Goal: Task Accomplishment & Management: Complete application form

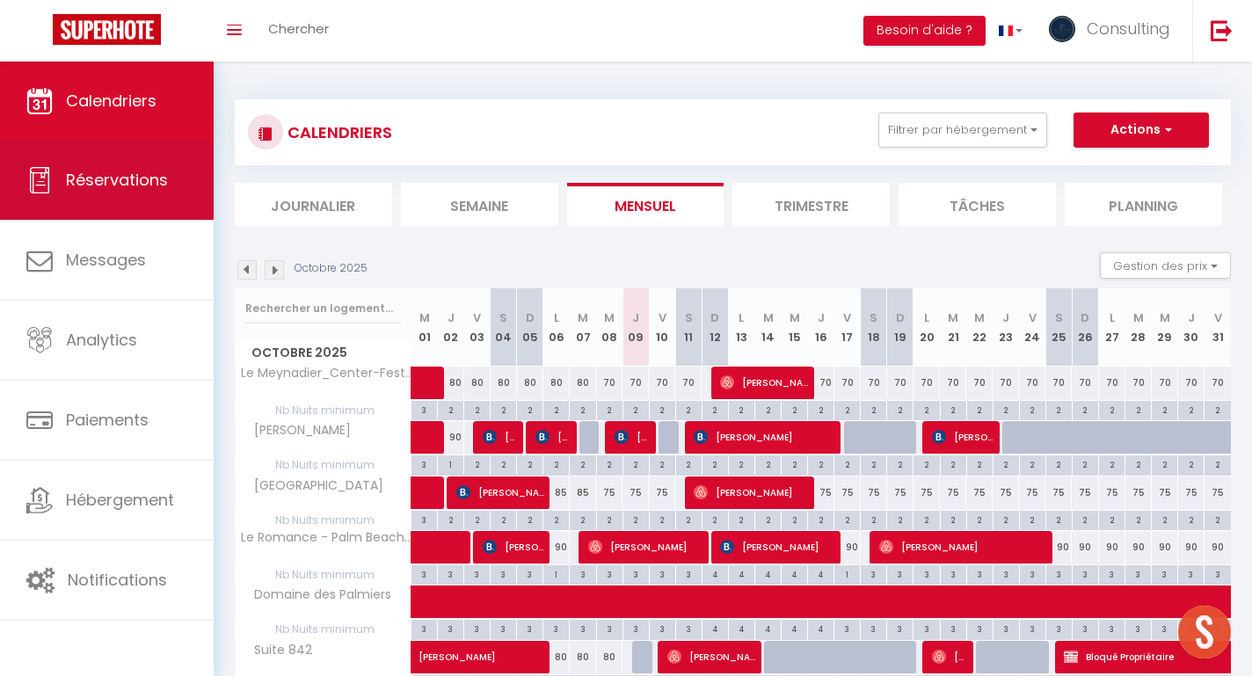
click at [171, 193] on link "Réservations" at bounding box center [107, 180] width 214 height 79
select select "not_cancelled"
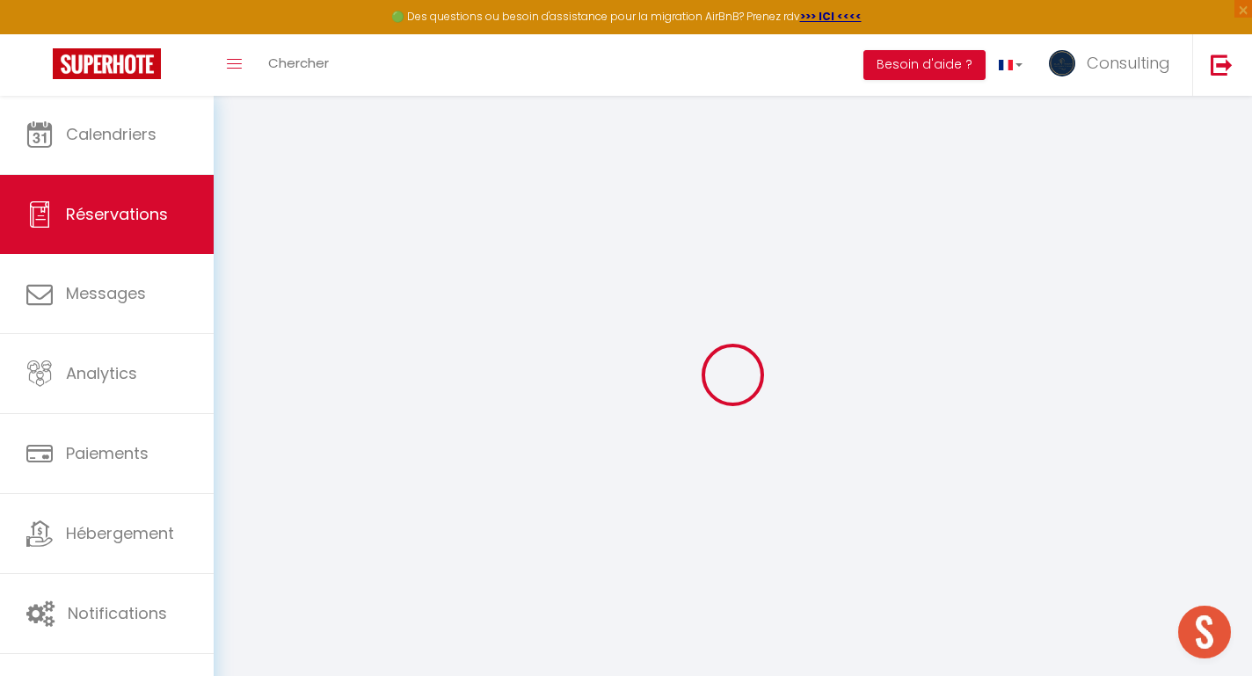
select select
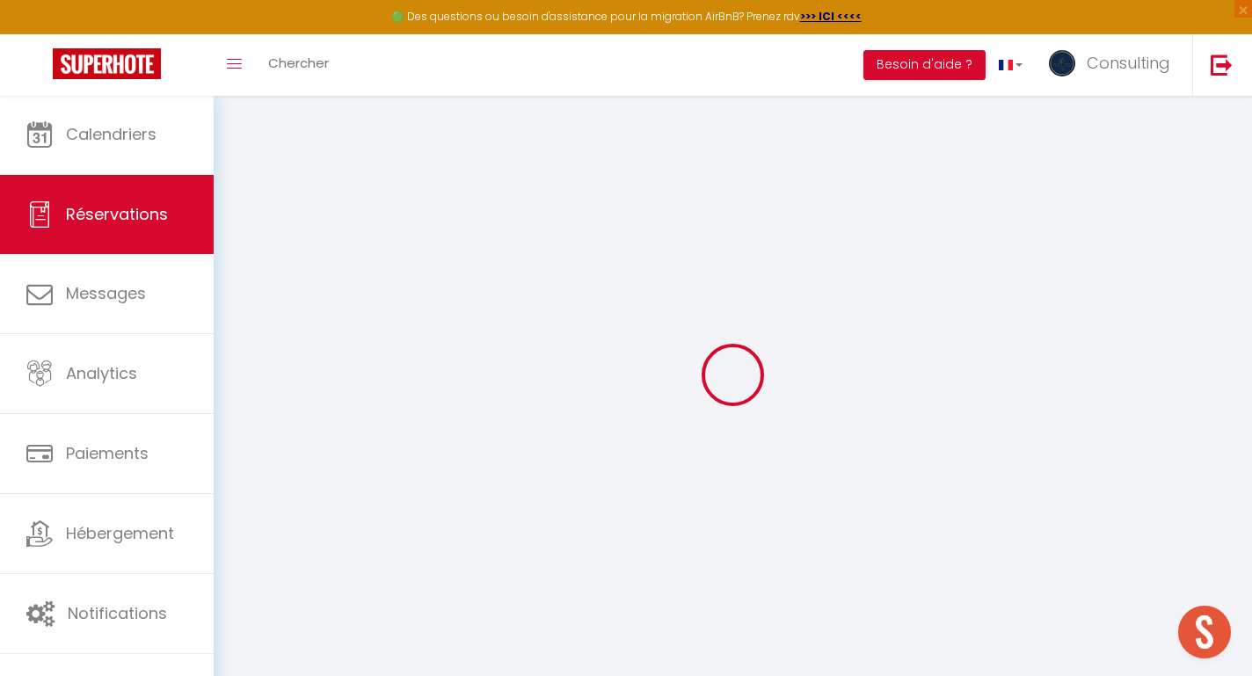
select select
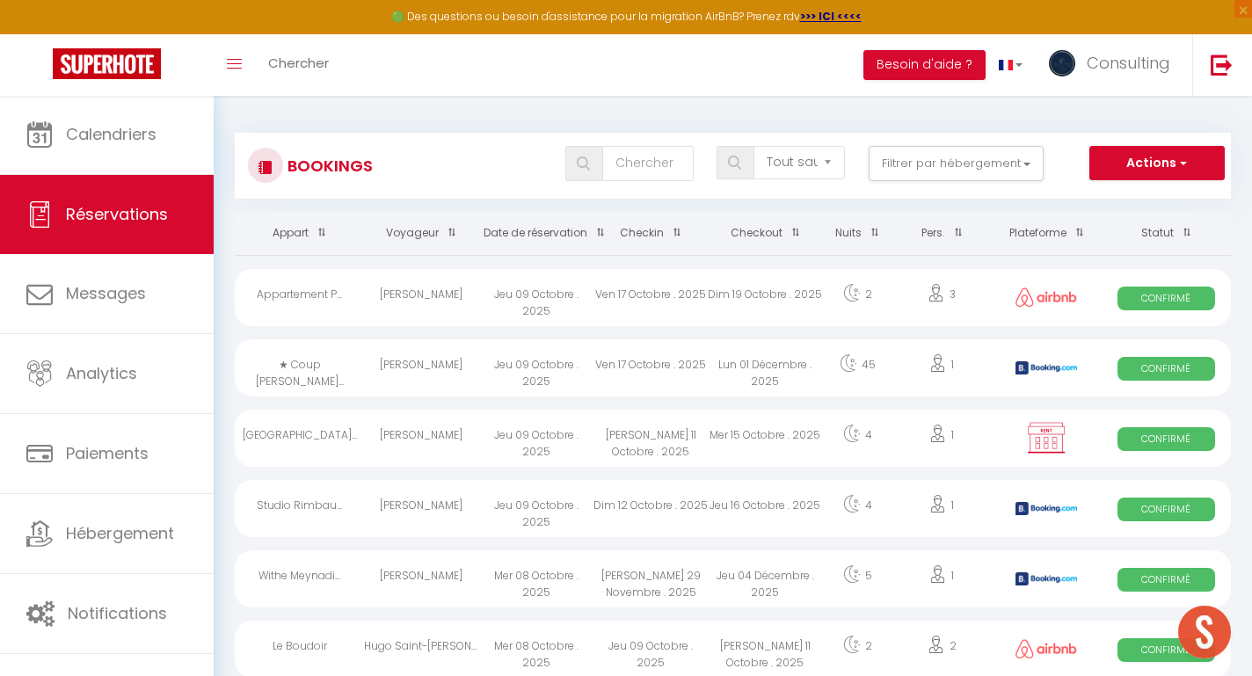
click at [403, 448] on div "[PERSON_NAME]" at bounding box center [421, 438] width 114 height 57
select select "OK"
select select "KO"
select select "0"
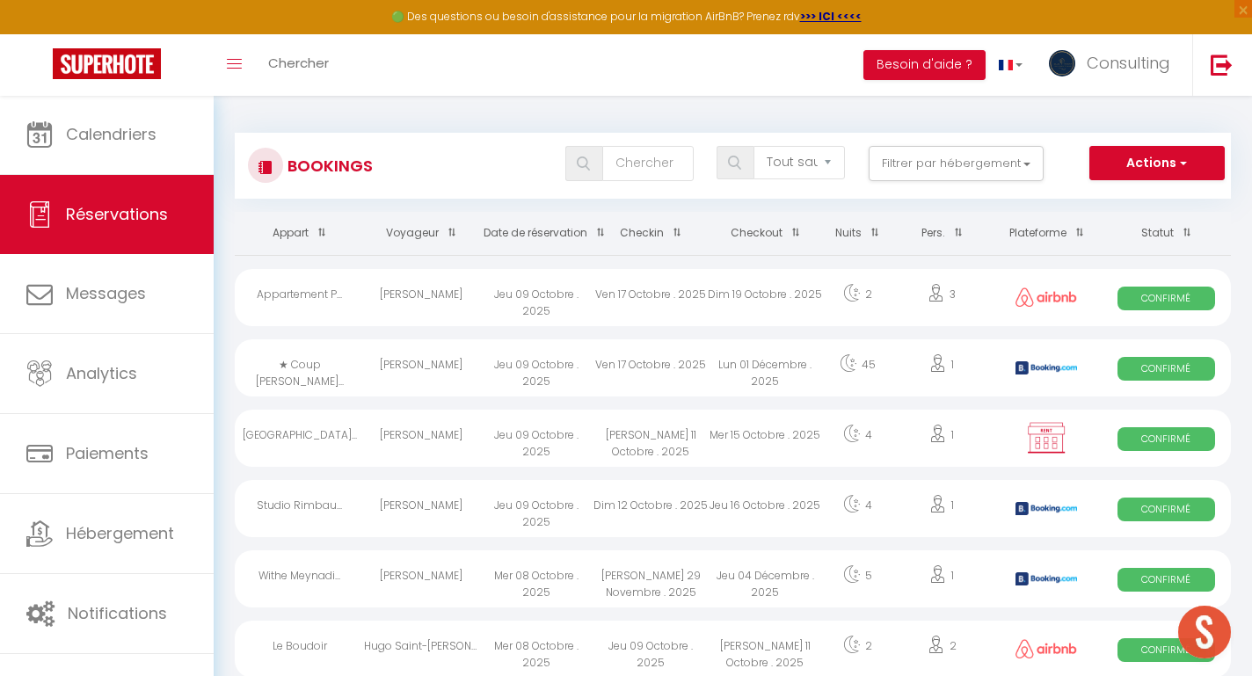
select select "1"
select select
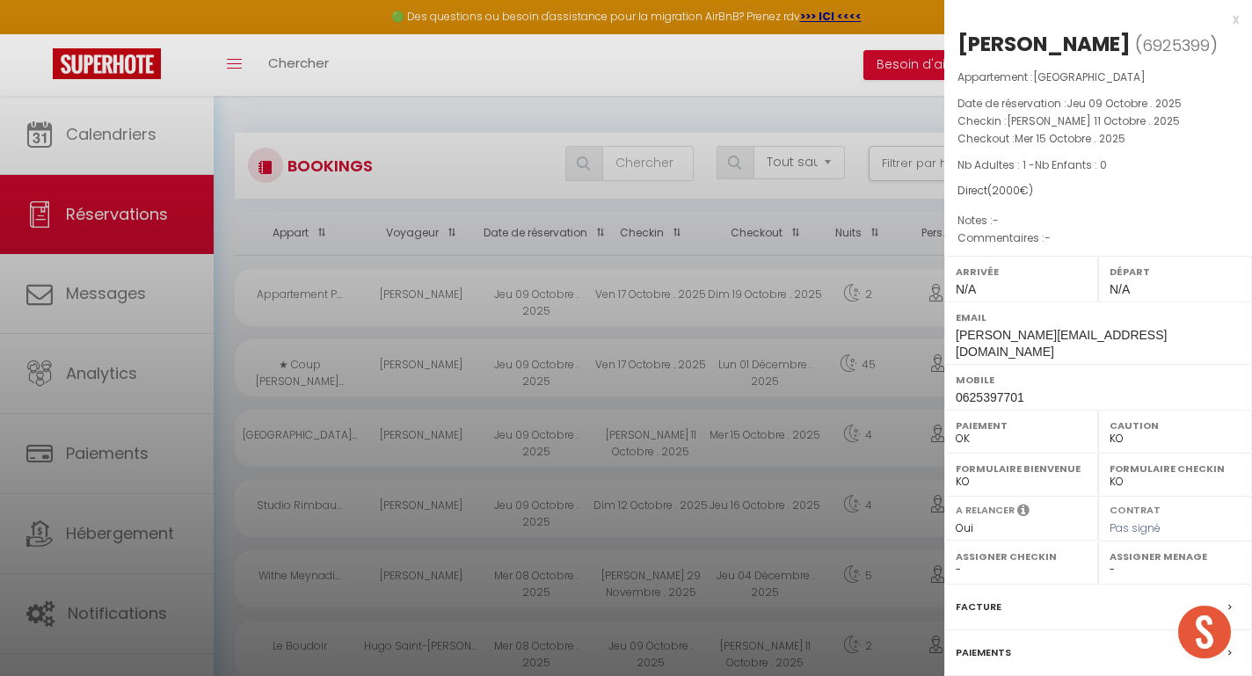
click at [403, 448] on div at bounding box center [626, 338] width 1252 height 676
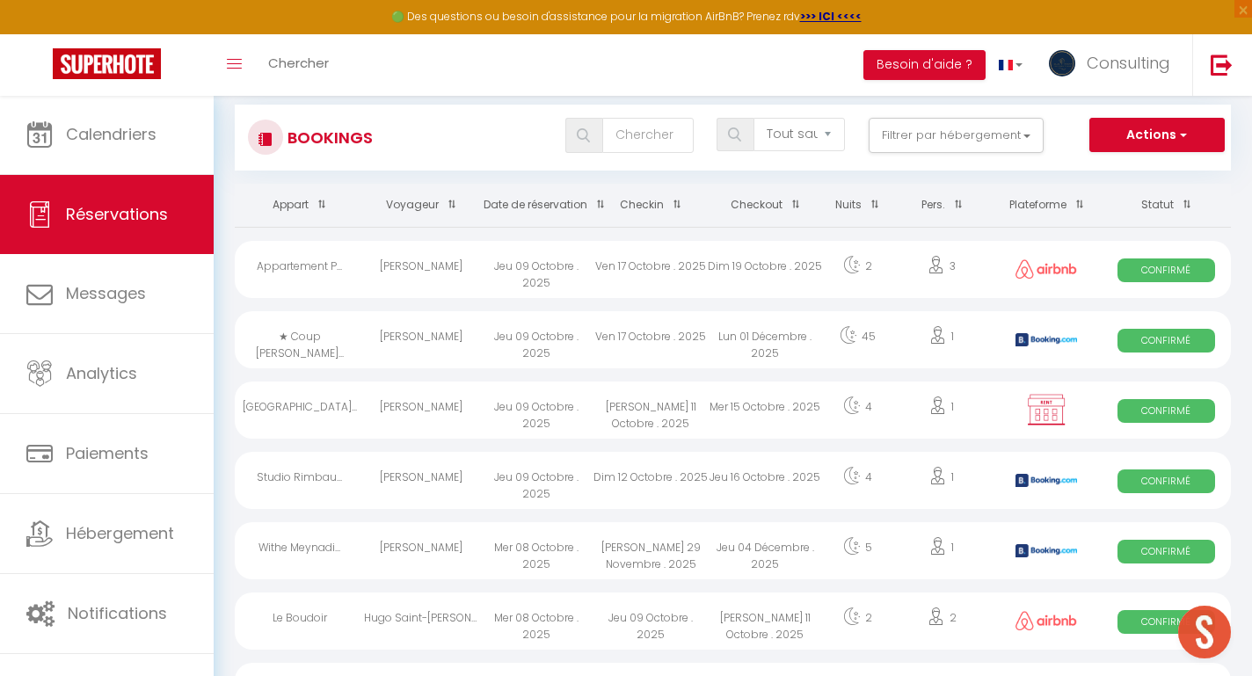
scroll to position [43, 0]
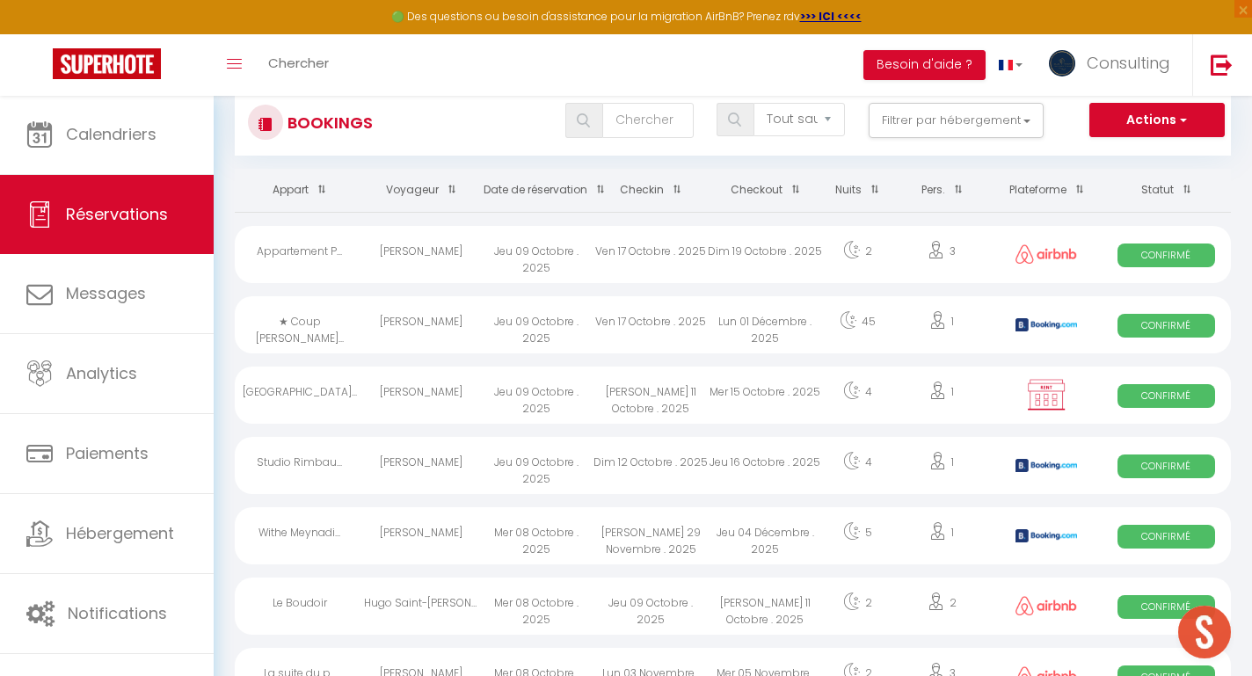
click at [408, 475] on div "[PERSON_NAME]" at bounding box center [421, 465] width 114 height 57
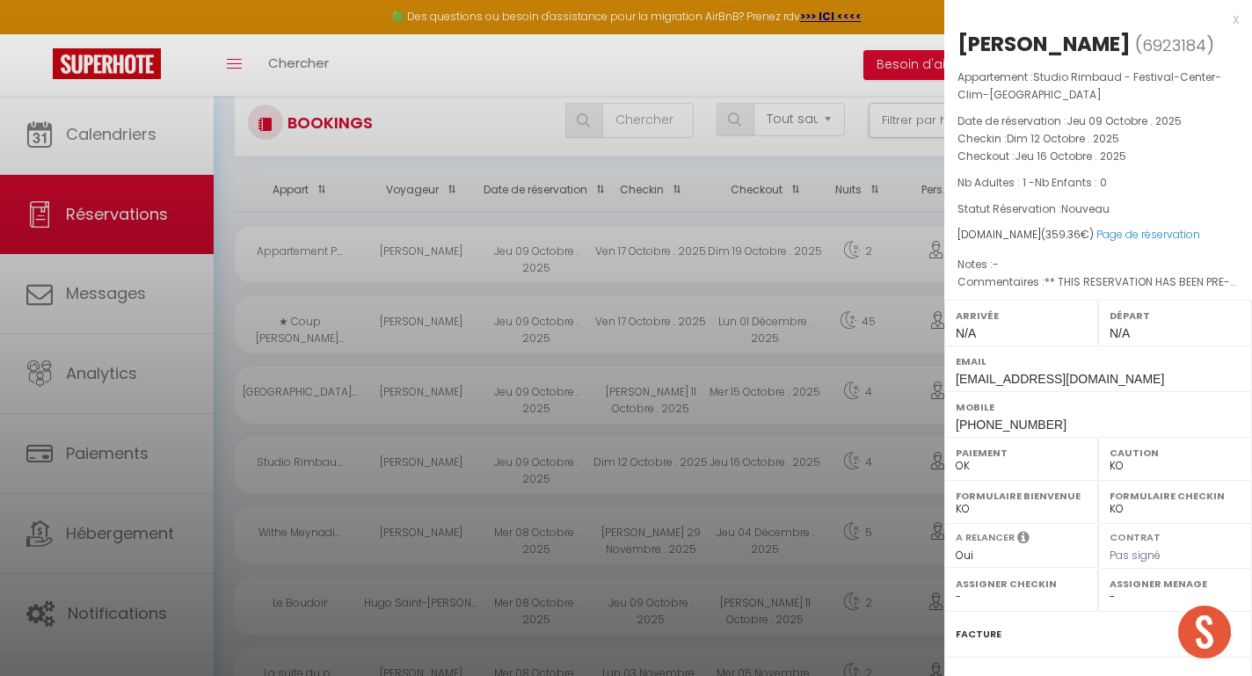
click at [408, 475] on div at bounding box center [626, 338] width 1252 height 676
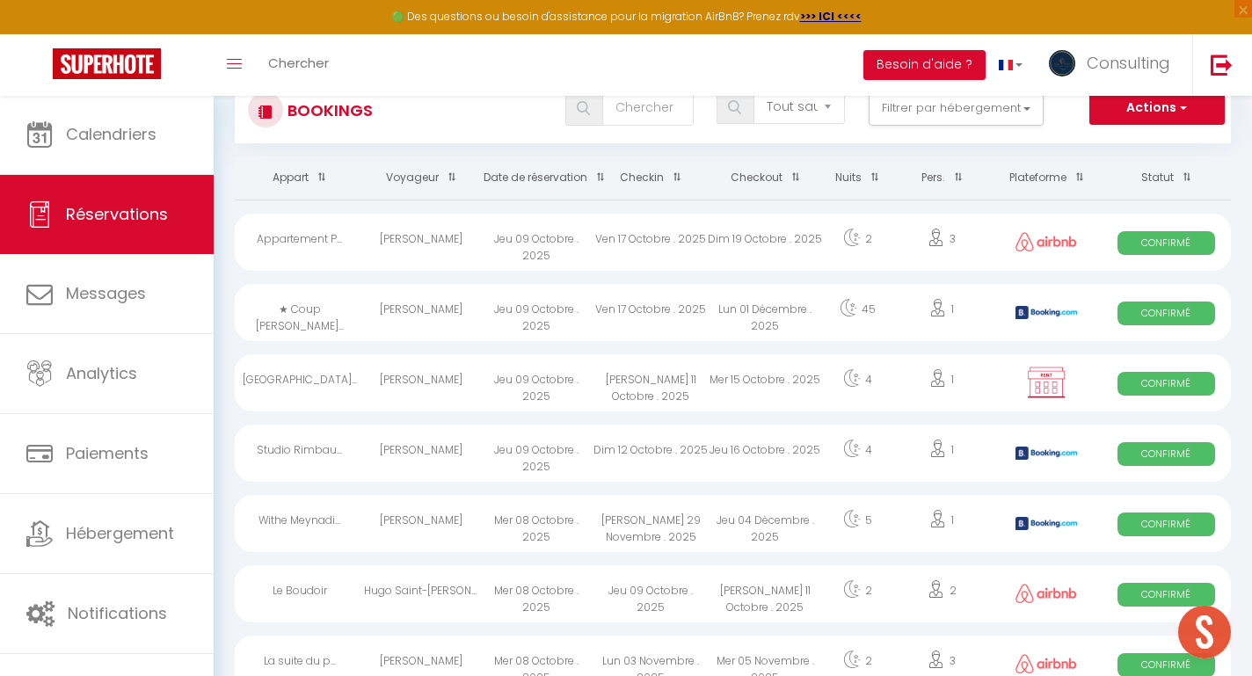
scroll to position [66, 0]
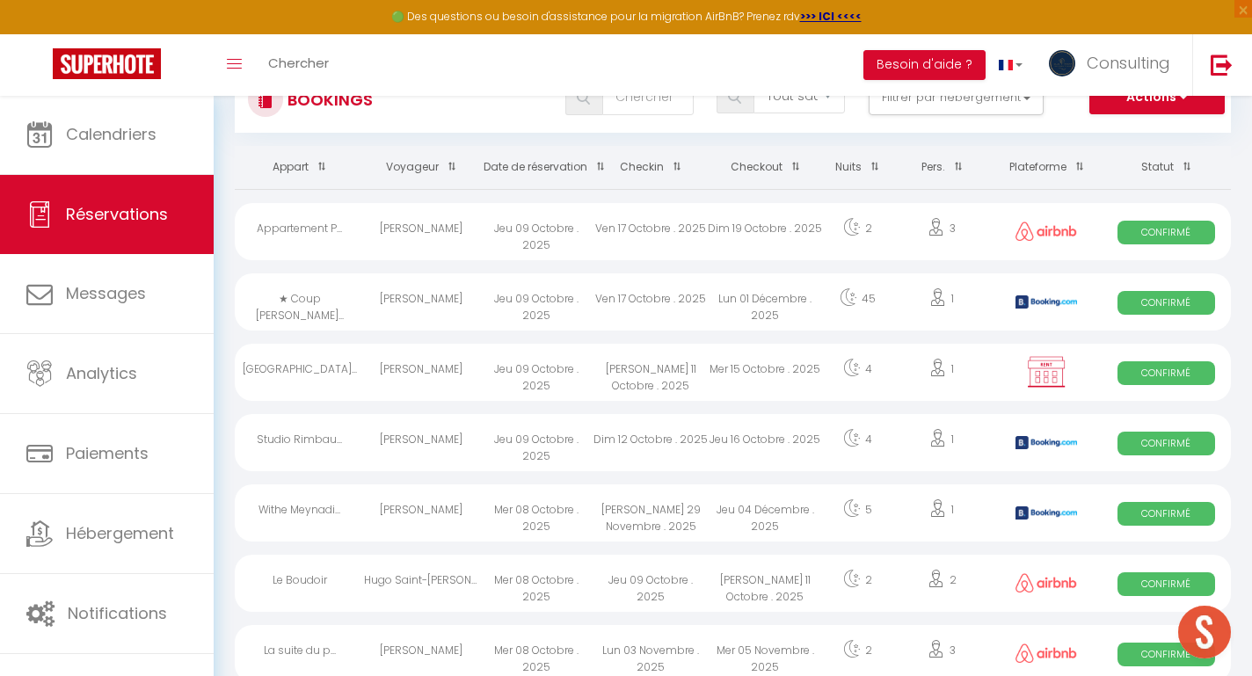
click at [427, 510] on div "[PERSON_NAME]" at bounding box center [421, 512] width 114 height 57
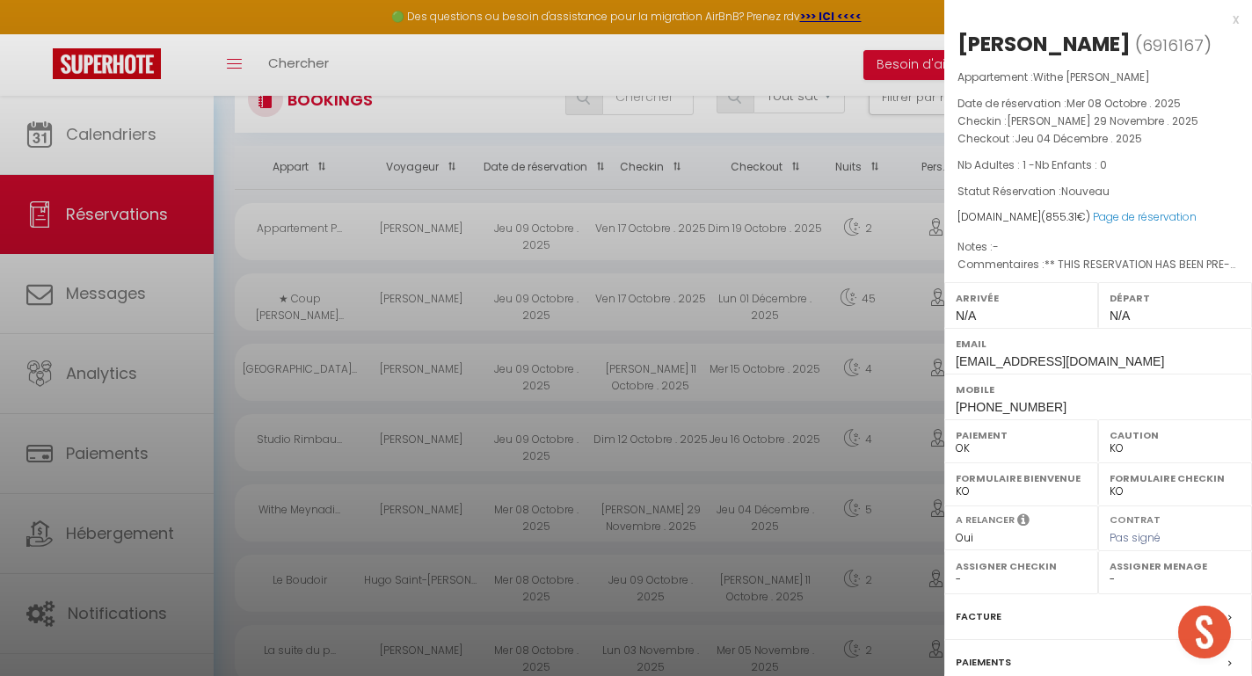
click at [427, 510] on div at bounding box center [626, 338] width 1252 height 676
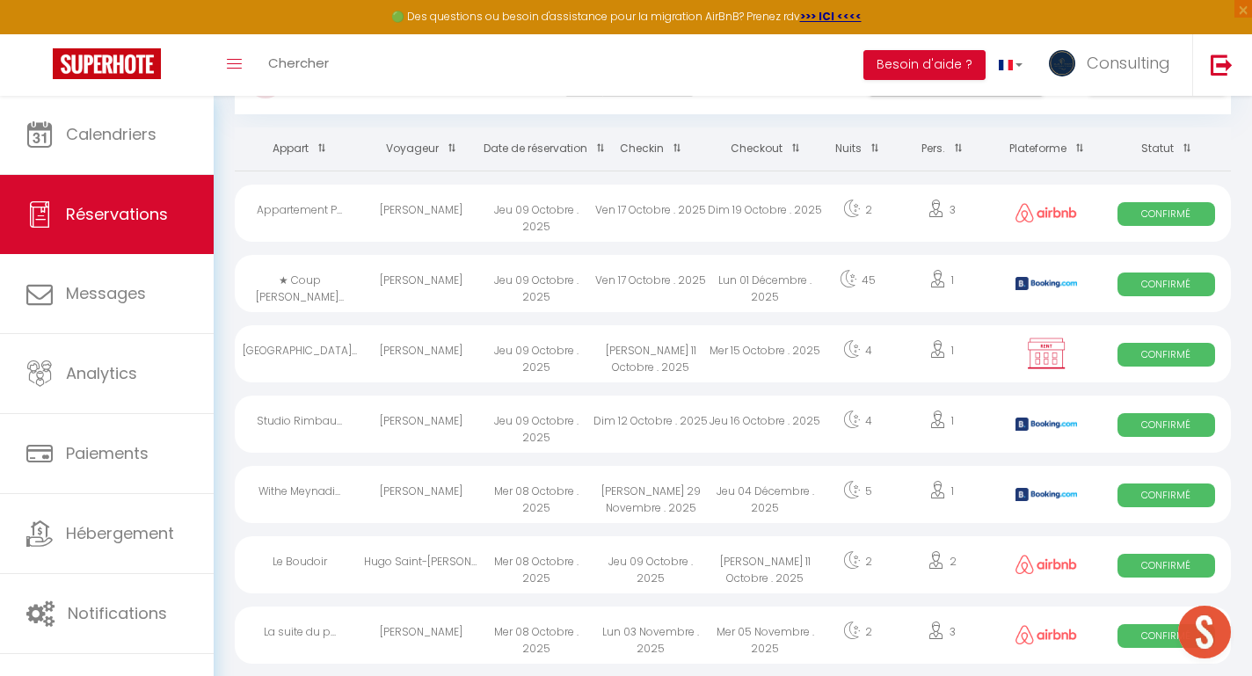
scroll to position [87, 0]
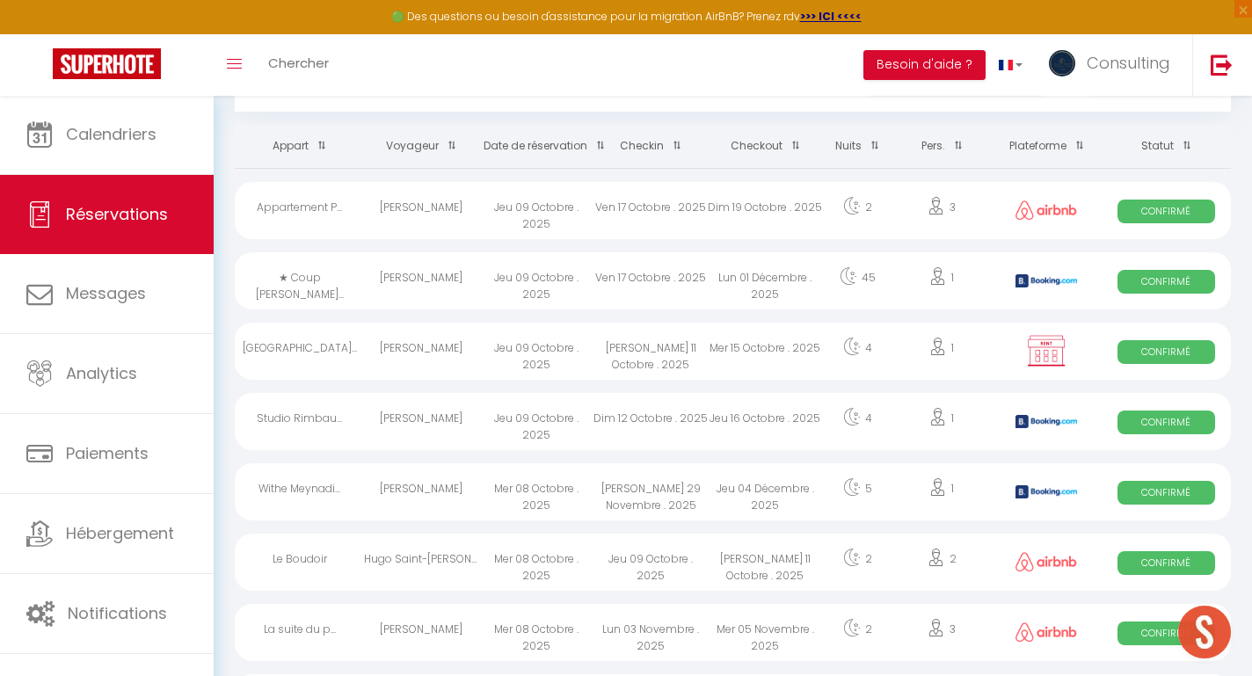
click at [439, 561] on div "Hugo Saint-[PERSON_NAME]" at bounding box center [421, 562] width 114 height 57
select select "OK"
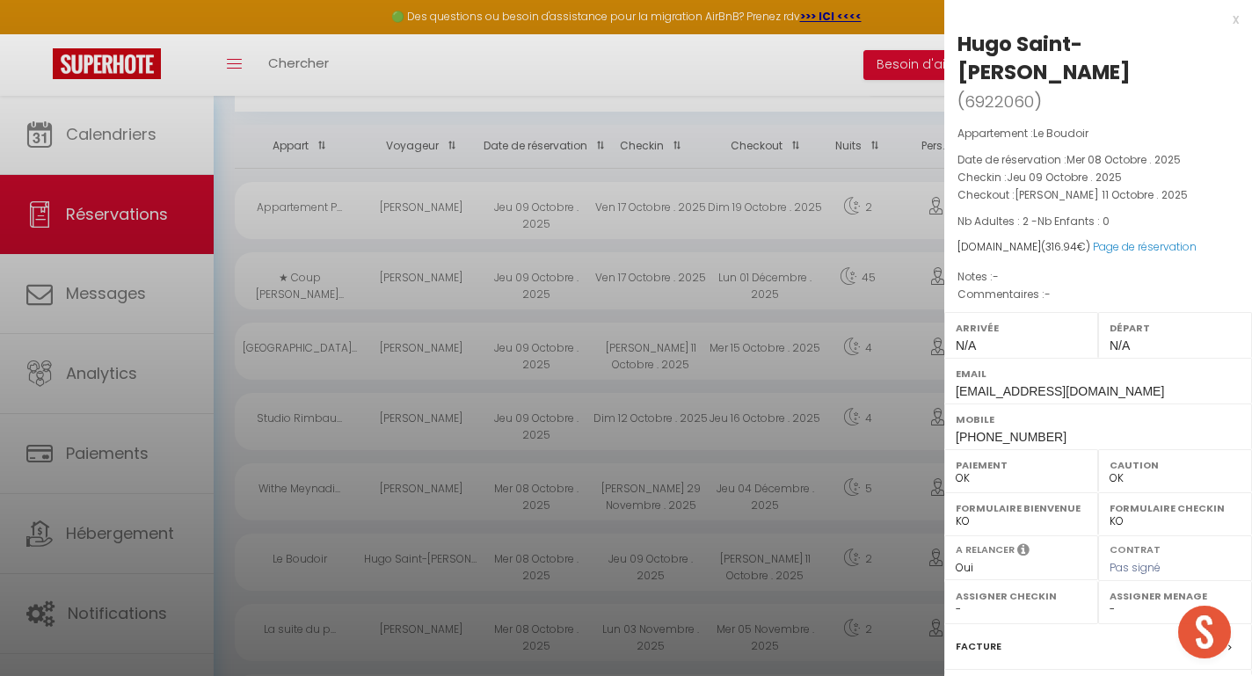
click at [436, 560] on div at bounding box center [626, 338] width 1252 height 676
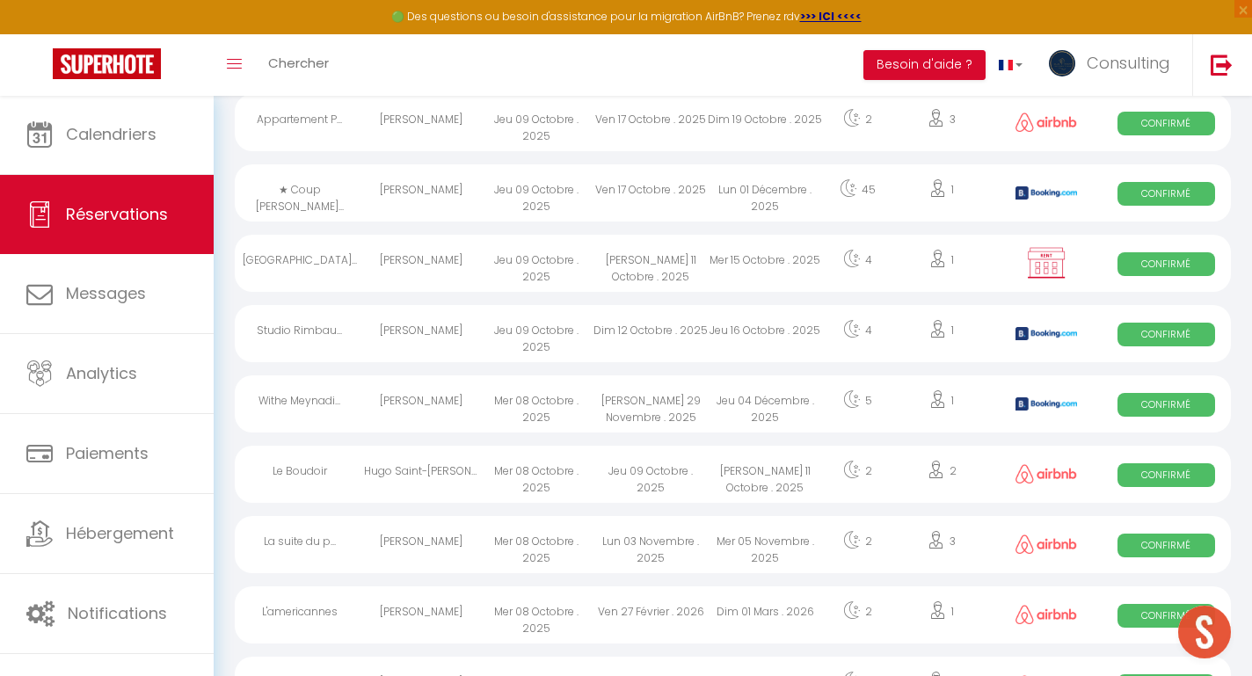
scroll to position [213, 0]
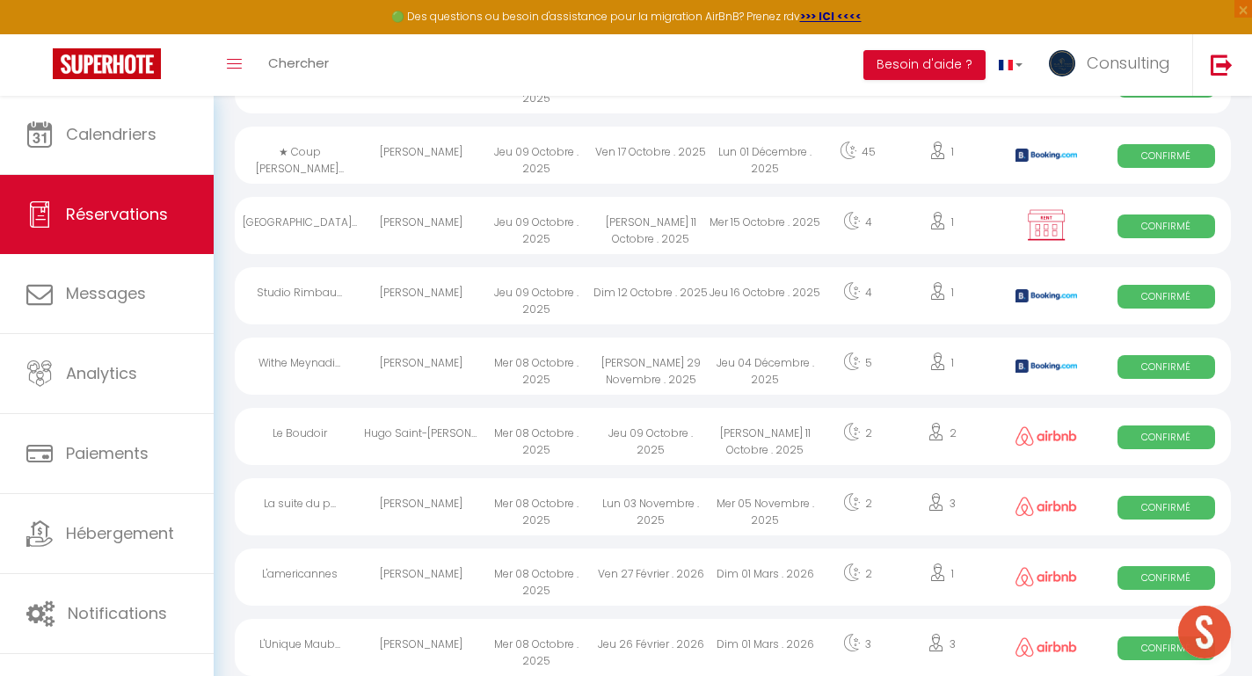
click at [449, 502] on div "[PERSON_NAME]" at bounding box center [421, 506] width 114 height 57
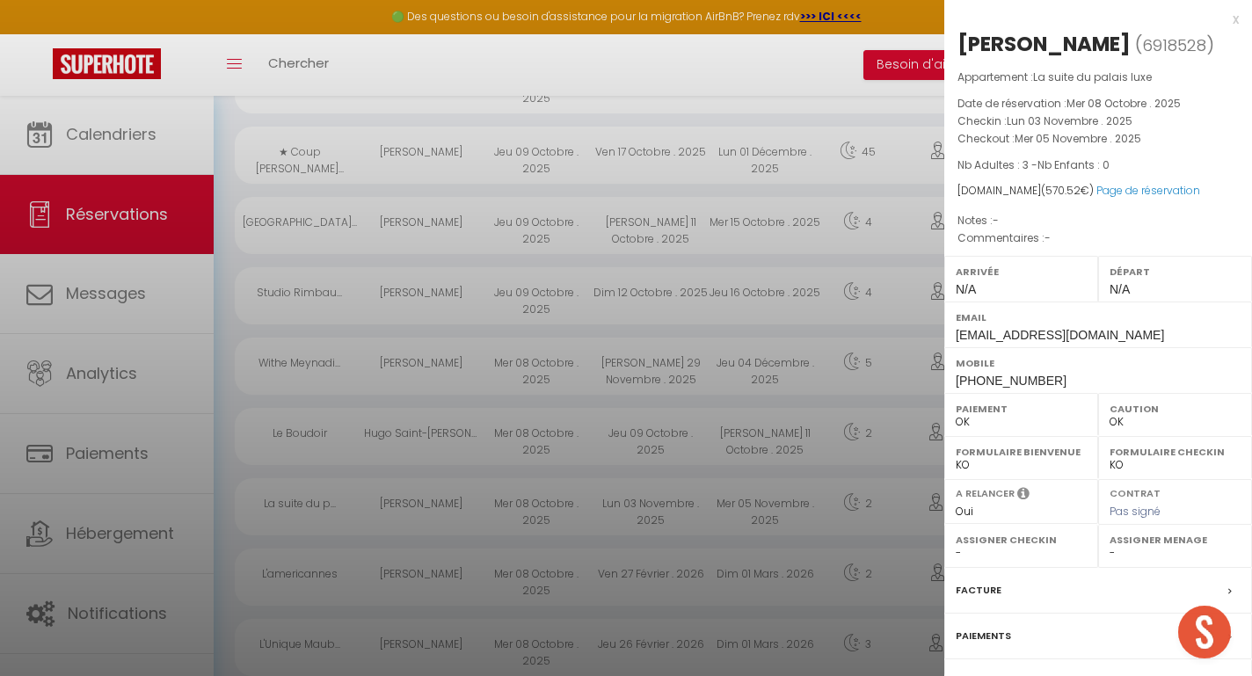
click at [449, 502] on div at bounding box center [626, 338] width 1252 height 676
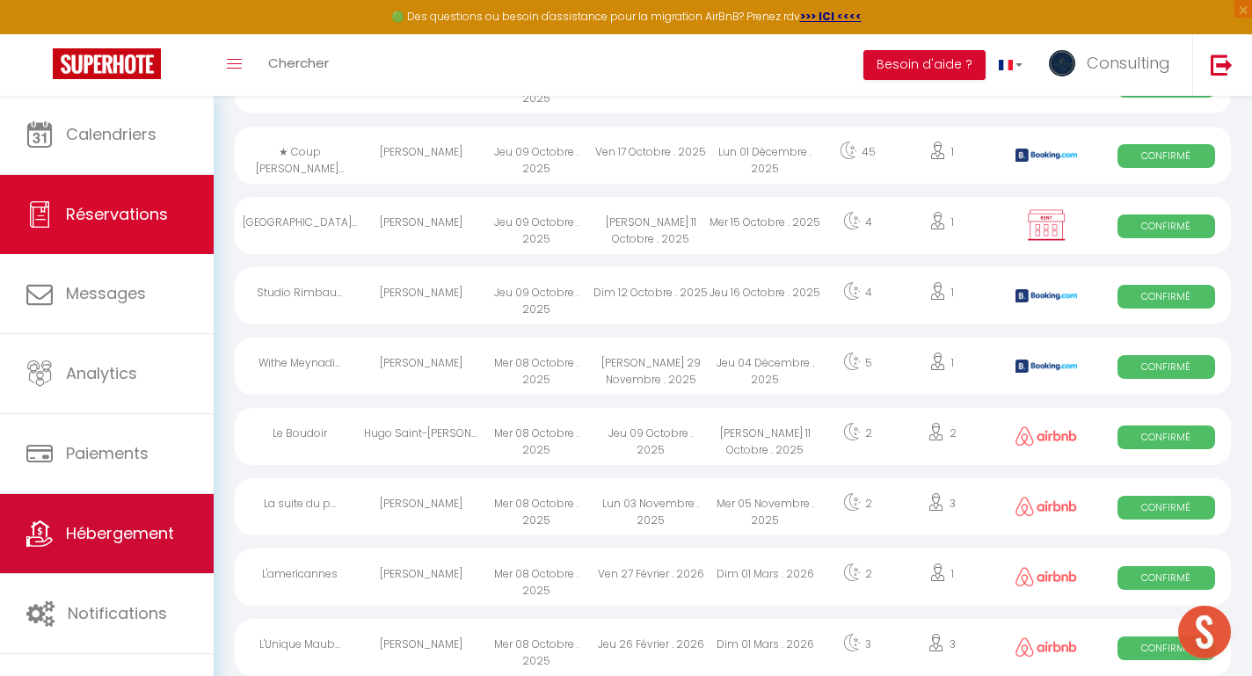
click at [142, 560] on link "Hébergement" at bounding box center [107, 533] width 214 height 79
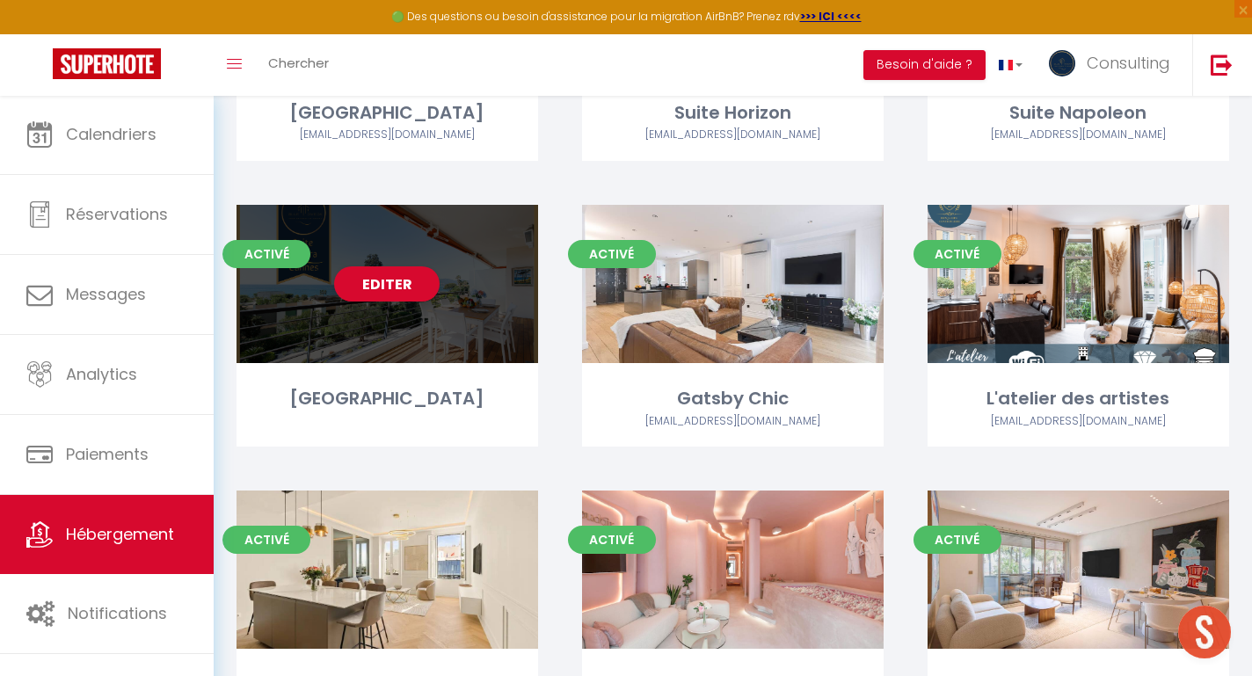
scroll to position [313, 0]
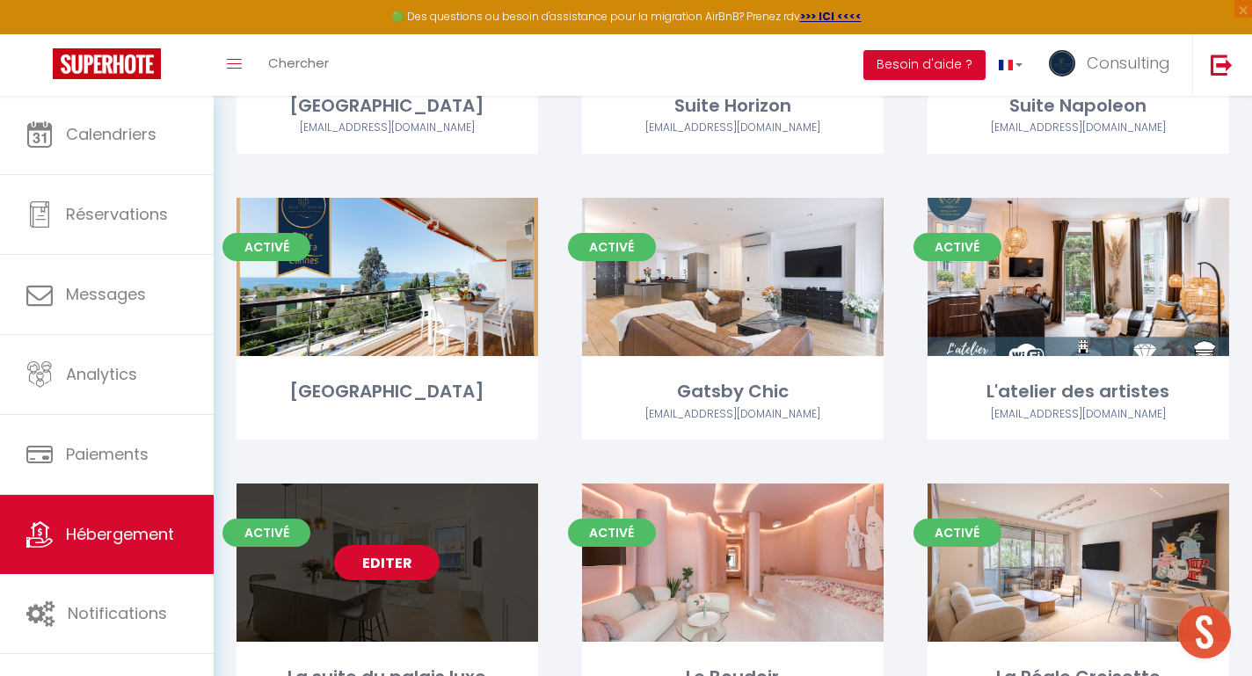
click at [413, 563] on link "Editer" at bounding box center [386, 562] width 105 height 35
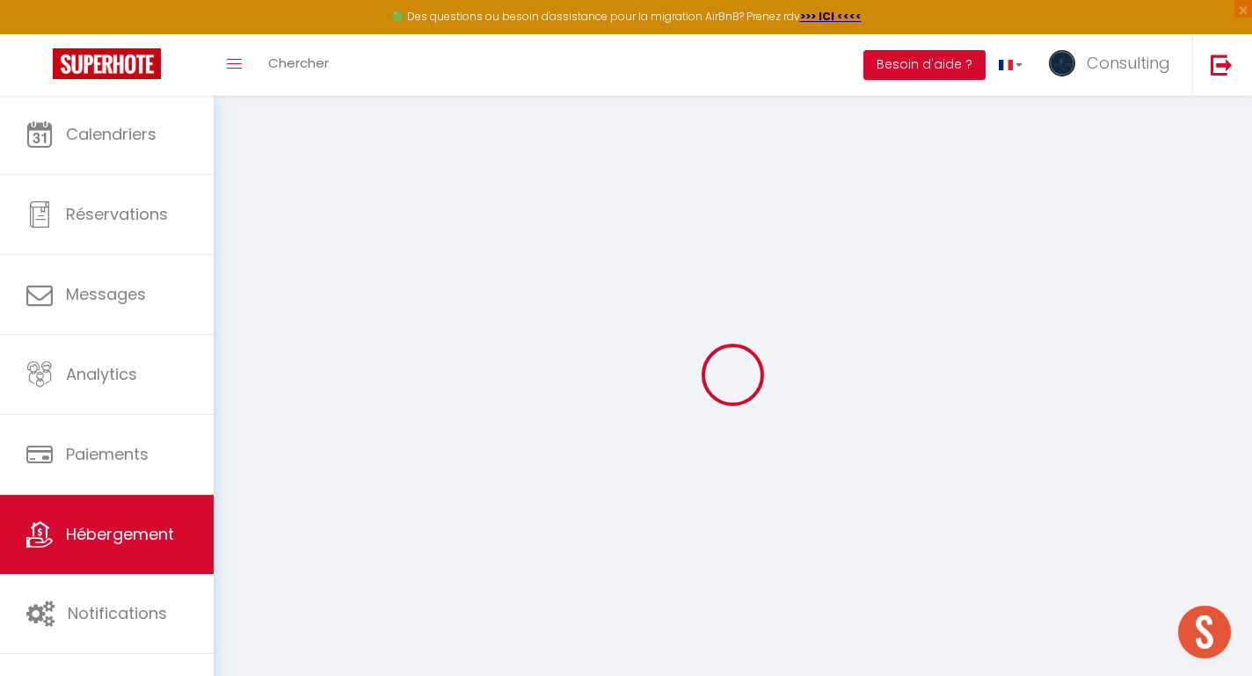
type input "La suite du palais luxe"
type input "[PERSON_NAME]"
type input "Suissa"
select select "2"
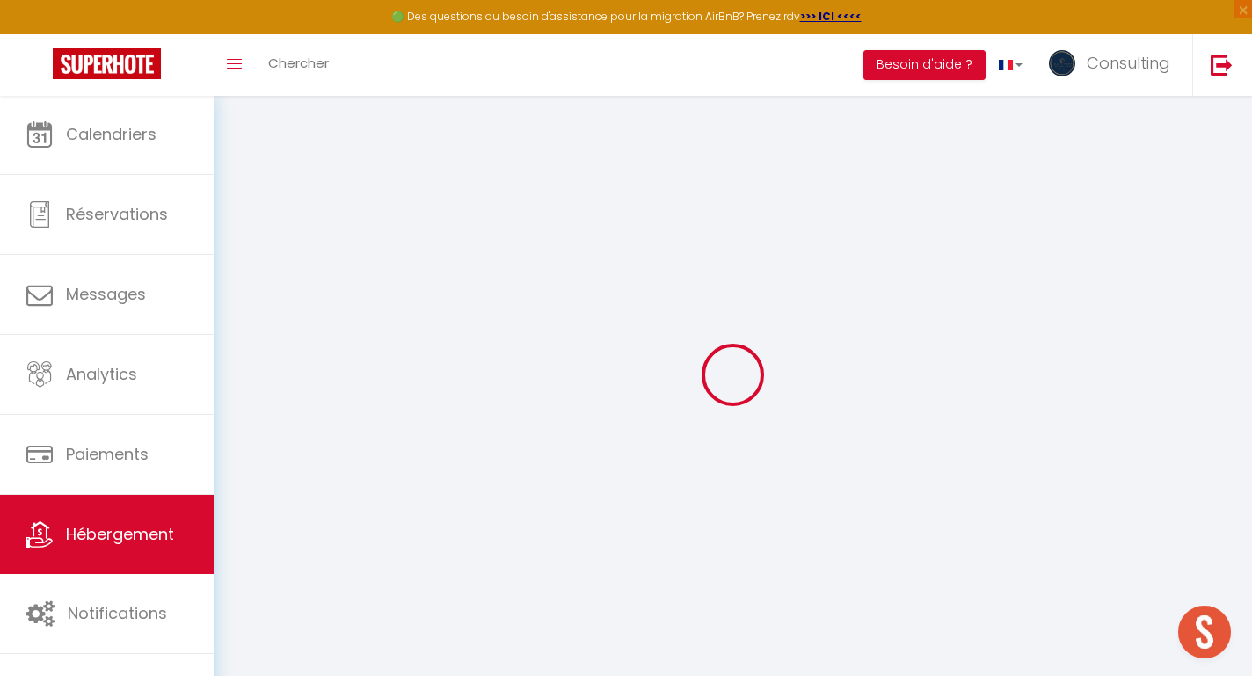
type input "10000"
type input "180"
type input "5.36"
type input "1000"
select select
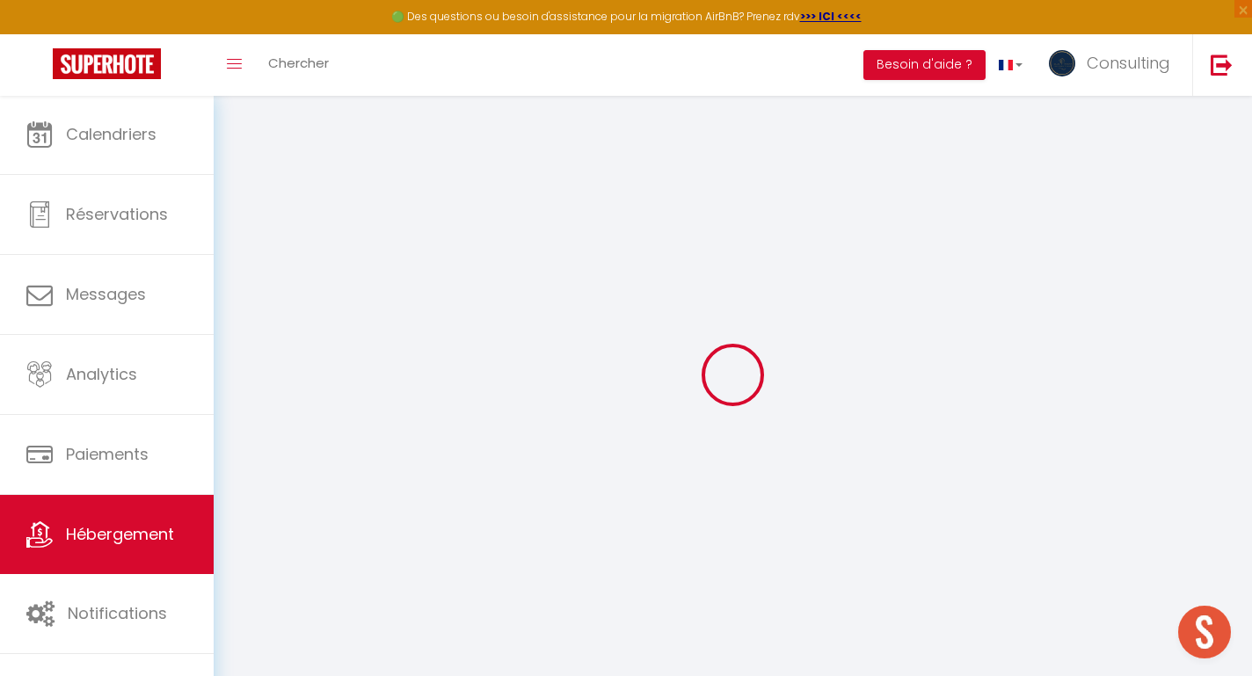
select select
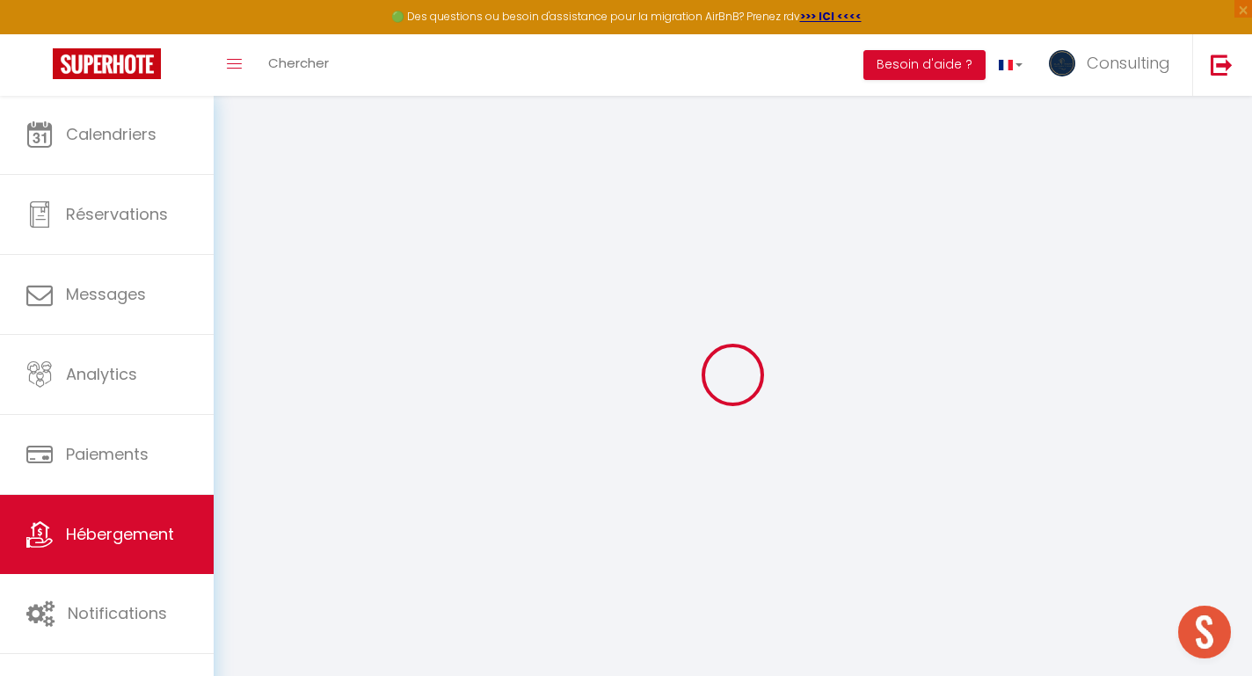
type input "5 Square [PERSON_NAME]"
type input "06400"
type input "Cannes"
type input "[EMAIL_ADDRESS][DOMAIN_NAME]"
select select
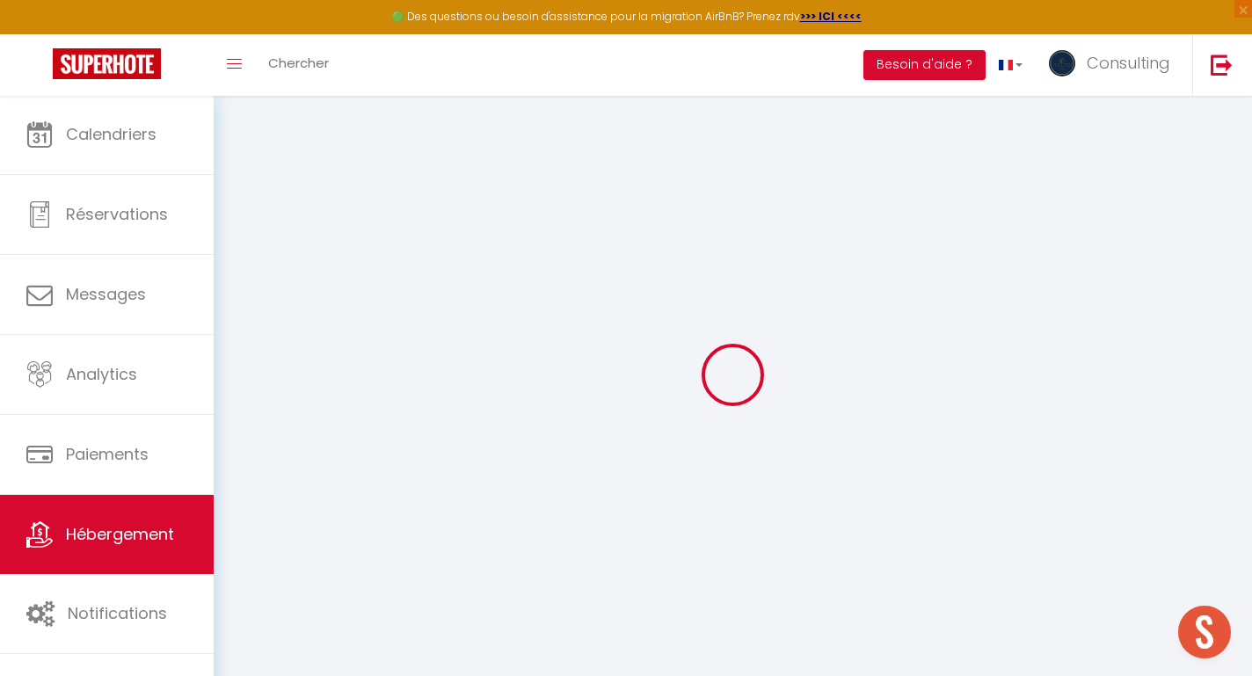
checkbox input "false"
type input "0"
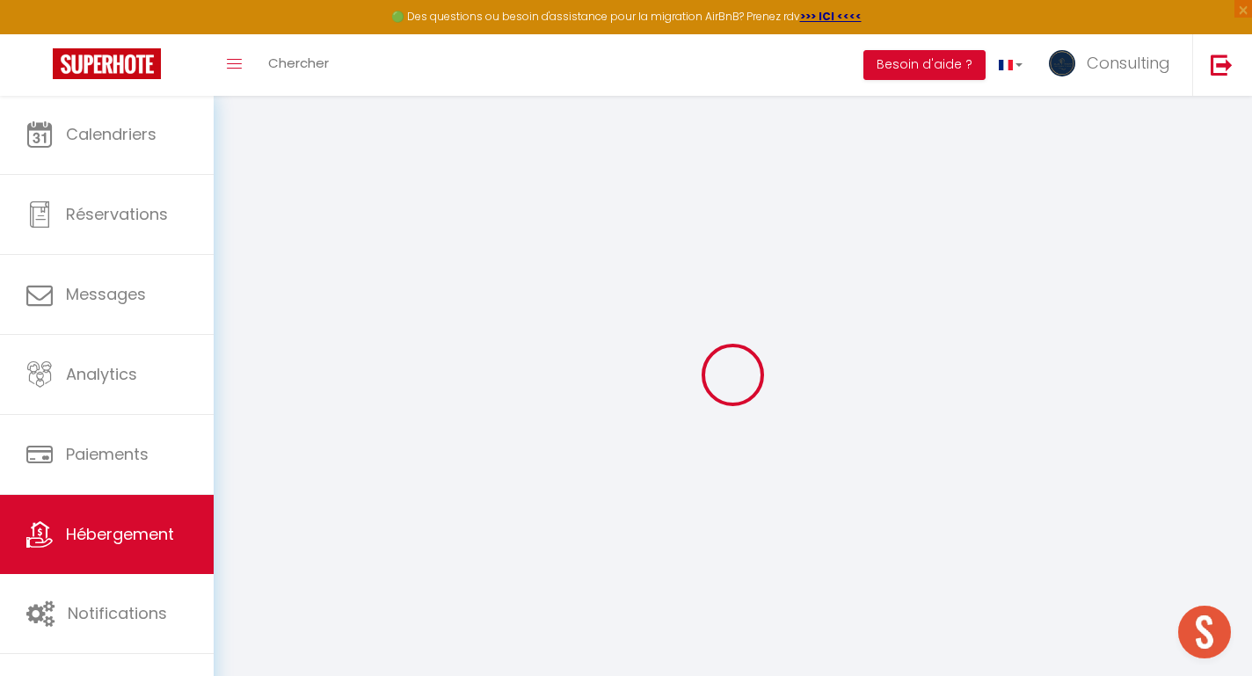
type input "0"
select select
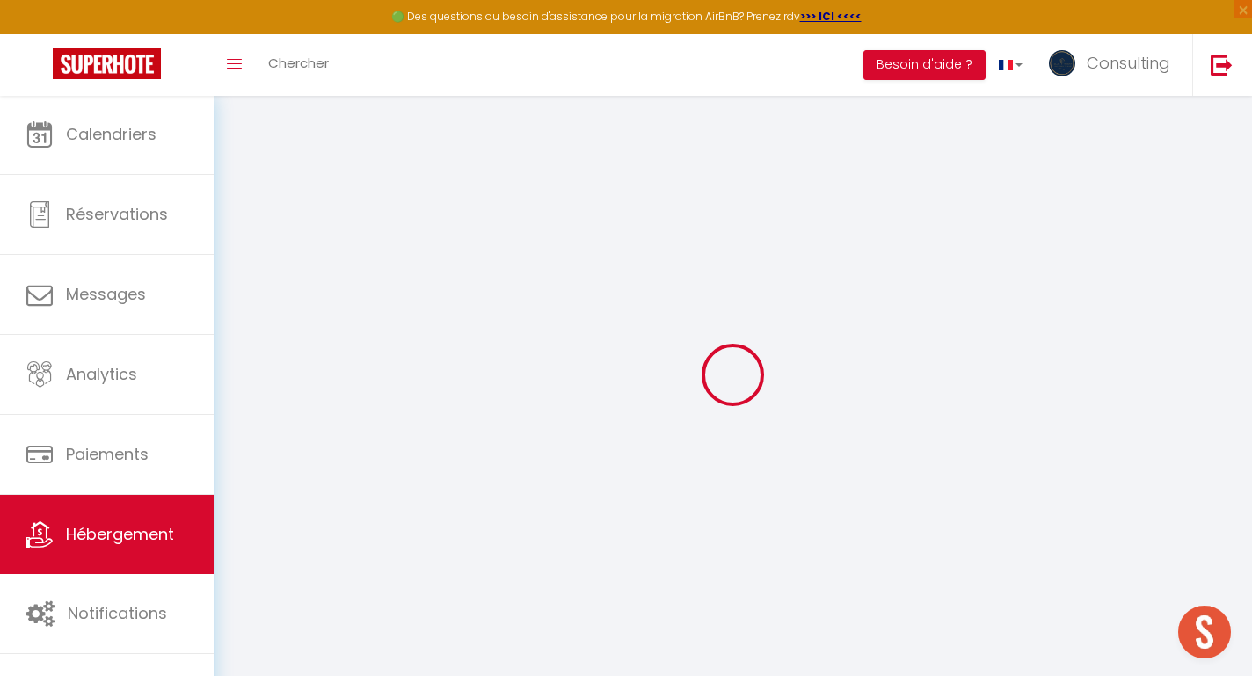
select select
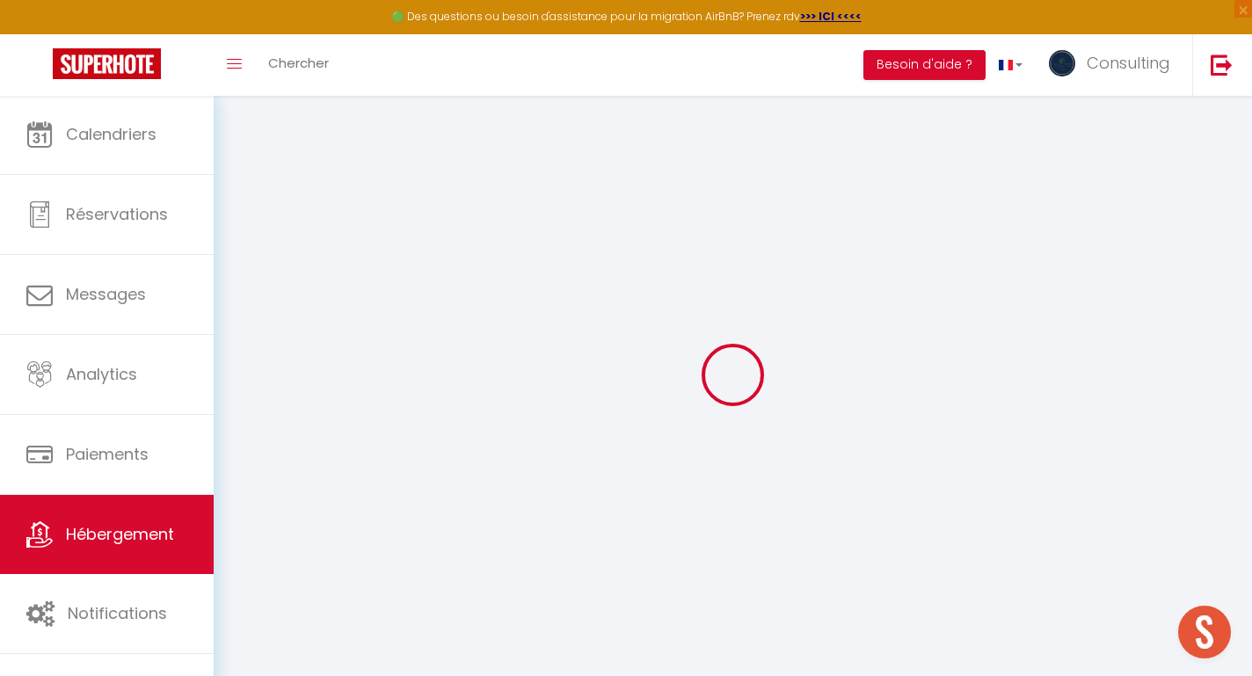
checkbox input "false"
select select
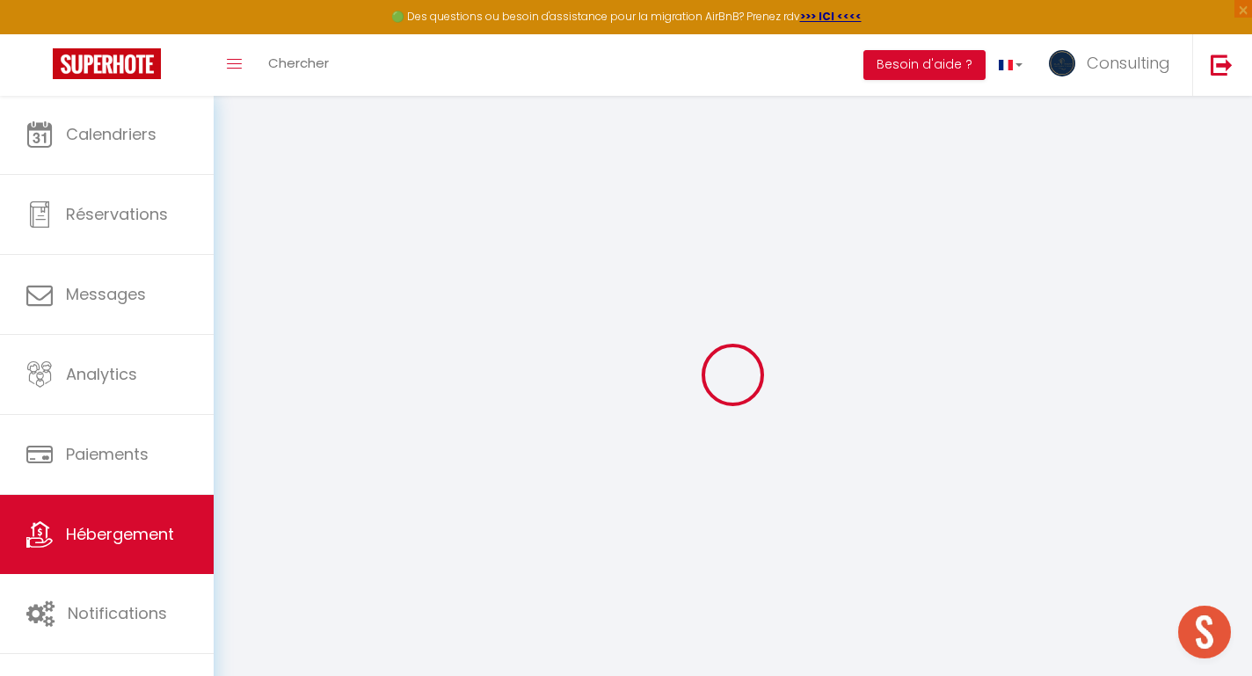
select select
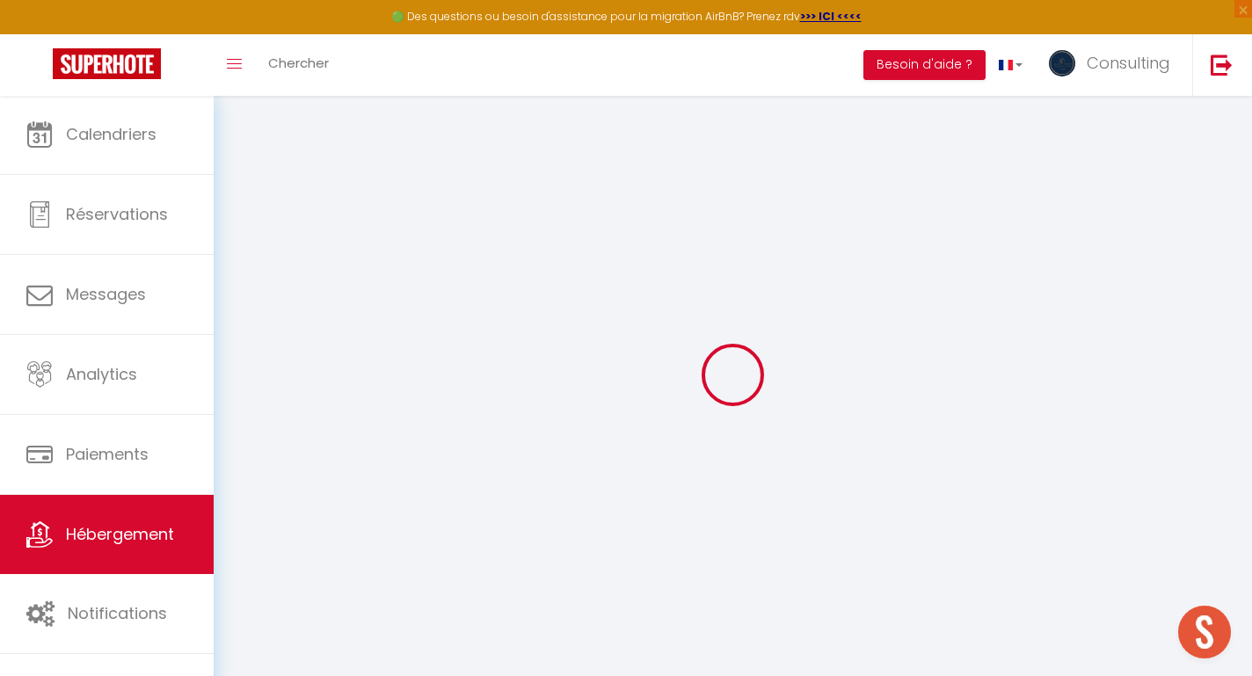
select select
checkbox input "false"
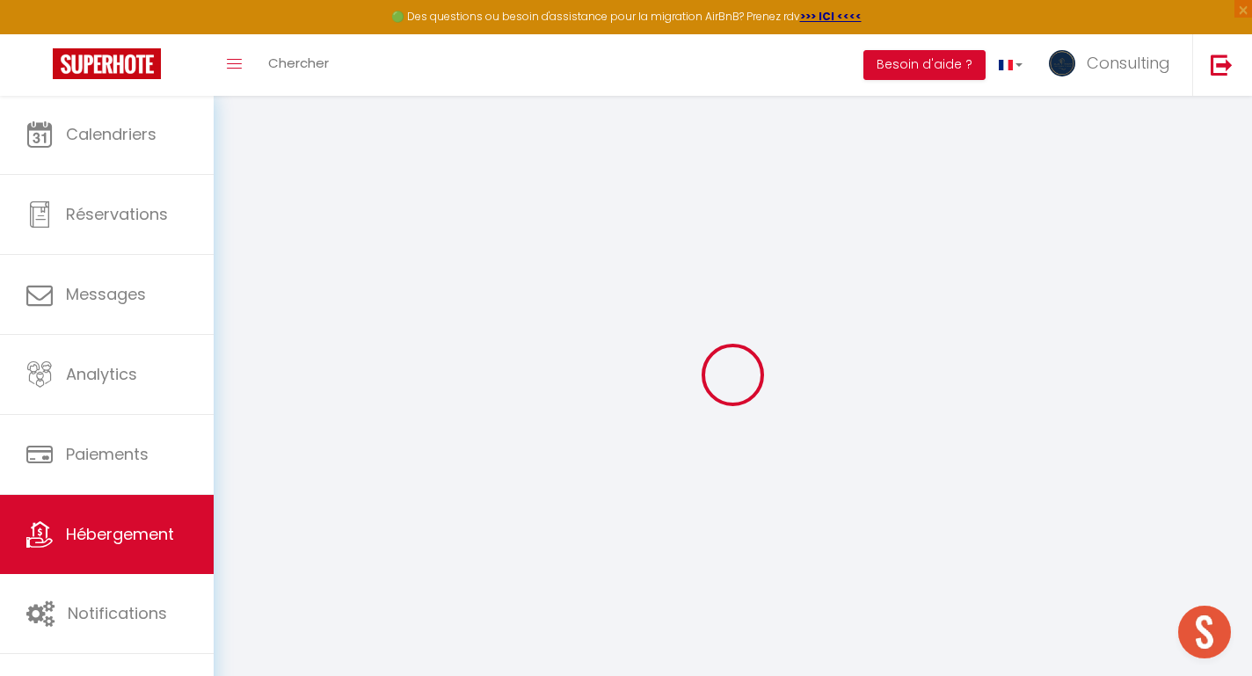
select select
checkbox input "false"
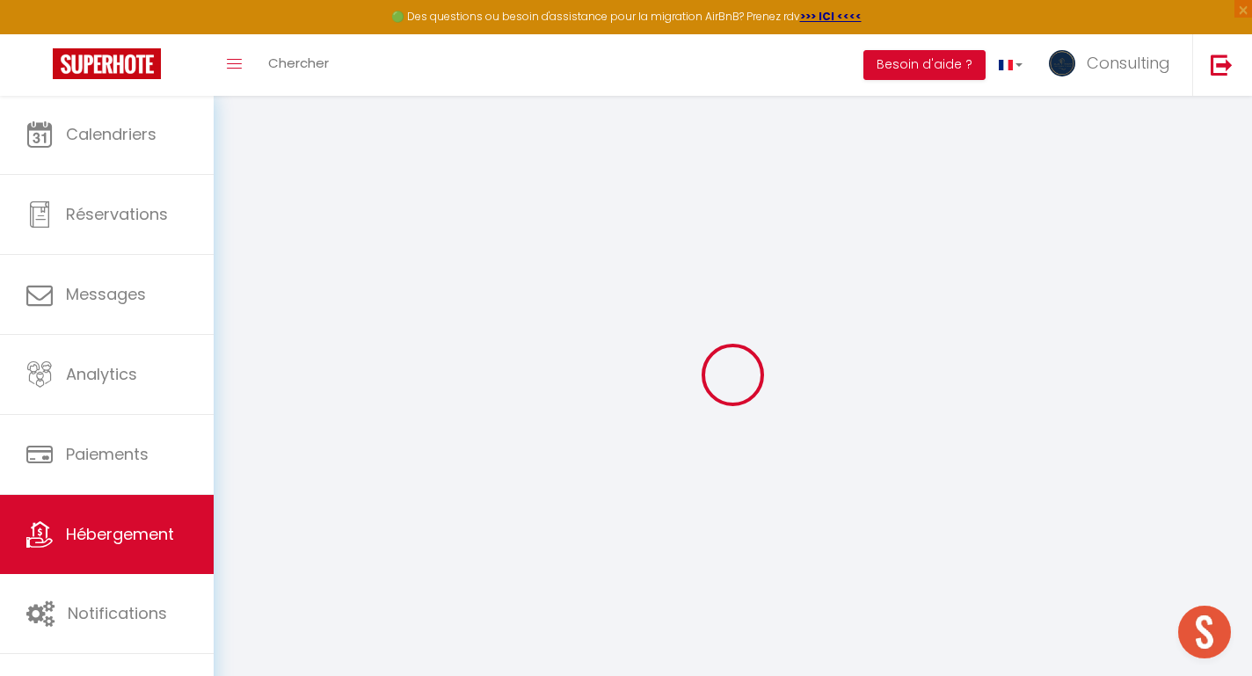
select select "15:00"
select select "21:00"
select select "11:00"
select select "30"
select select "120"
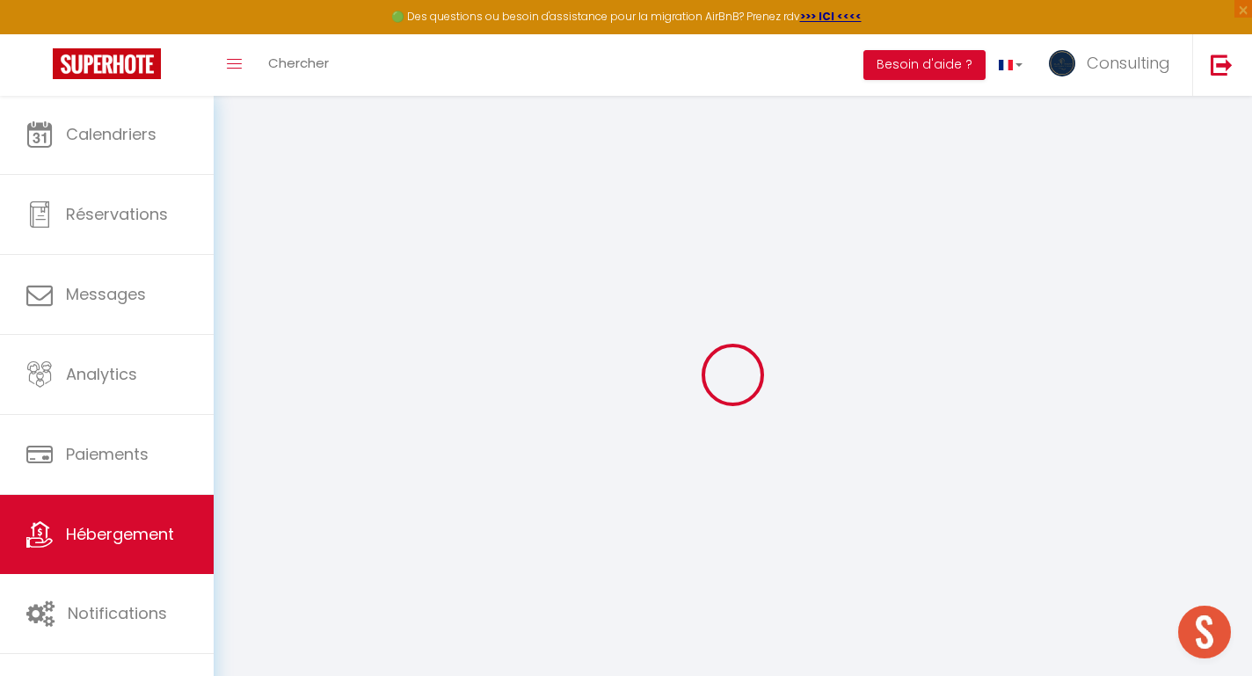
select select "20:00"
select select
checkbox input "false"
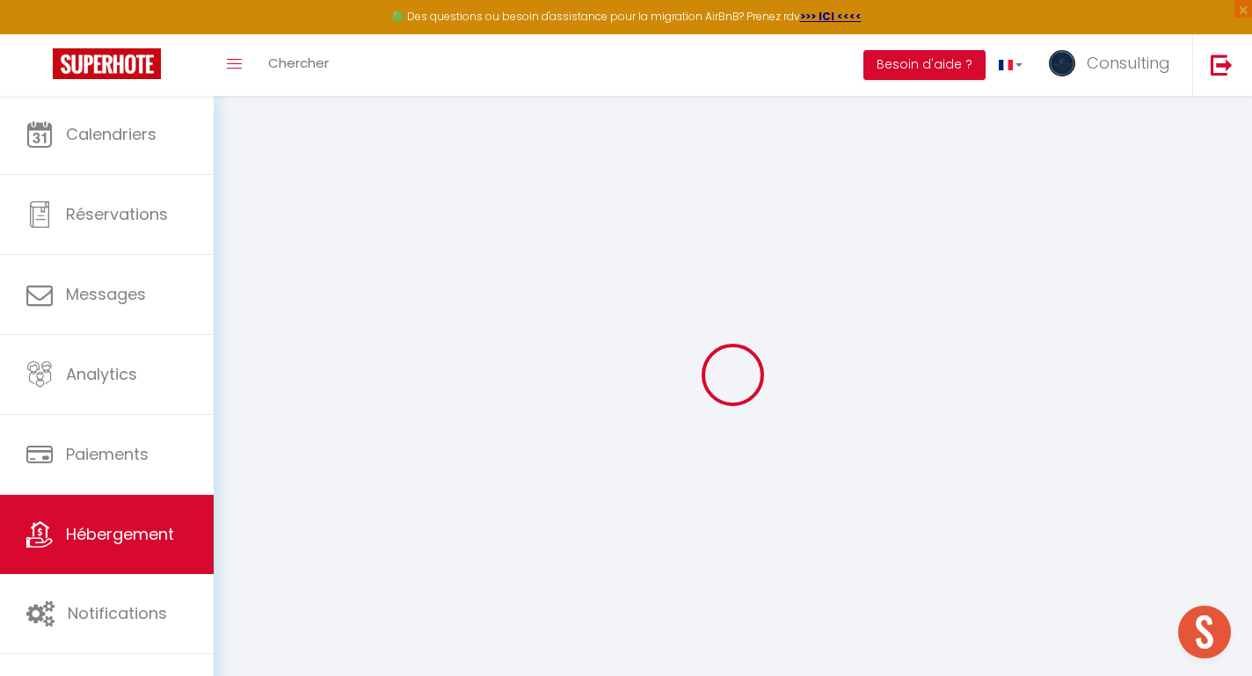
checkbox input "false"
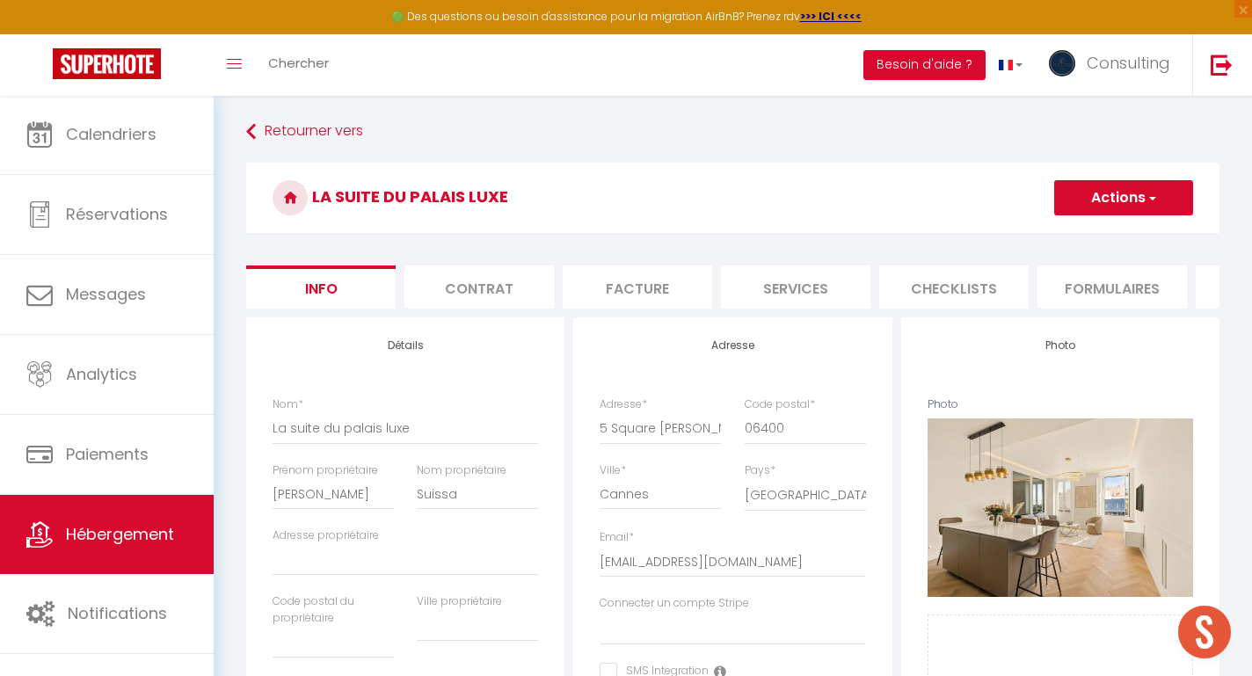
select select
checkbox input "false"
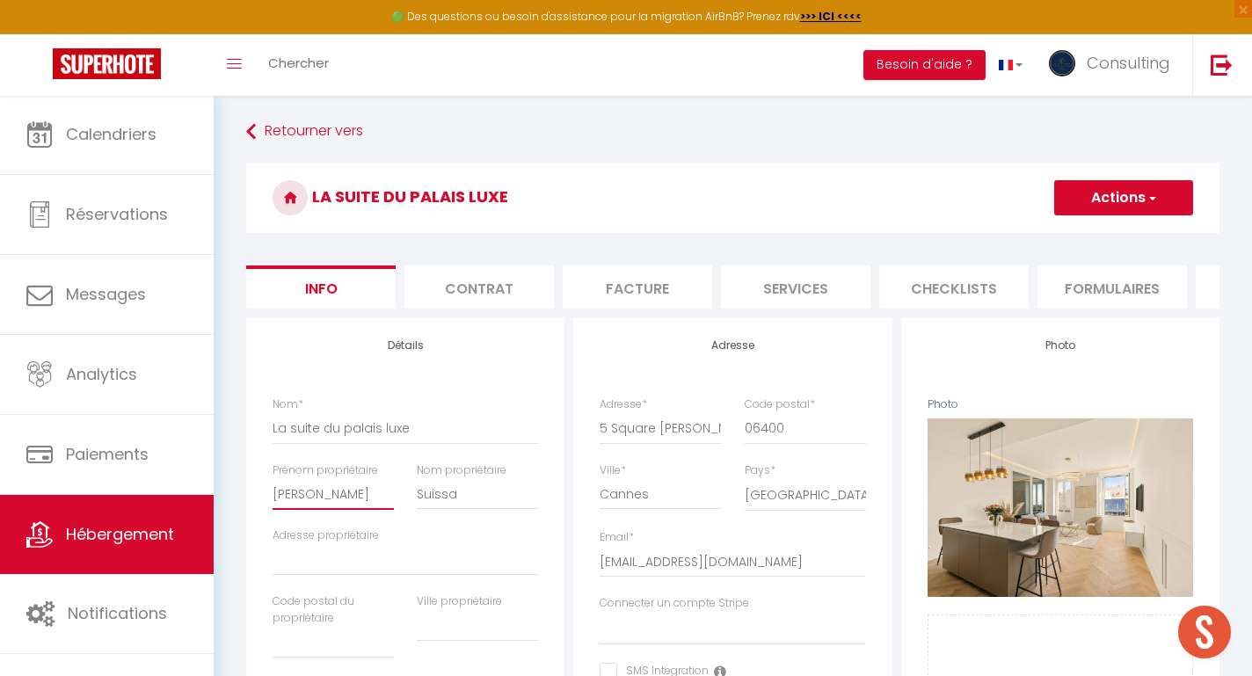
click at [340, 490] on input "[PERSON_NAME]" at bounding box center [332, 494] width 121 height 32
type input "E"
select select
checkbox input "false"
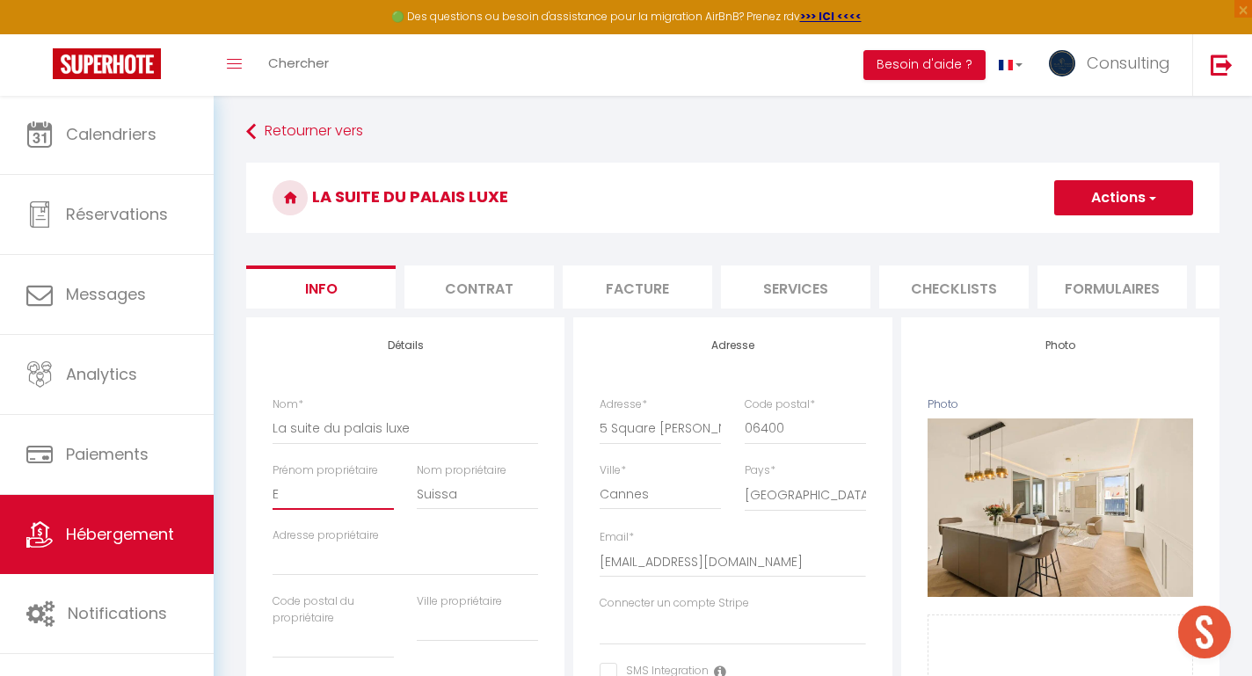
checkbox input "false"
type input "En"
select select
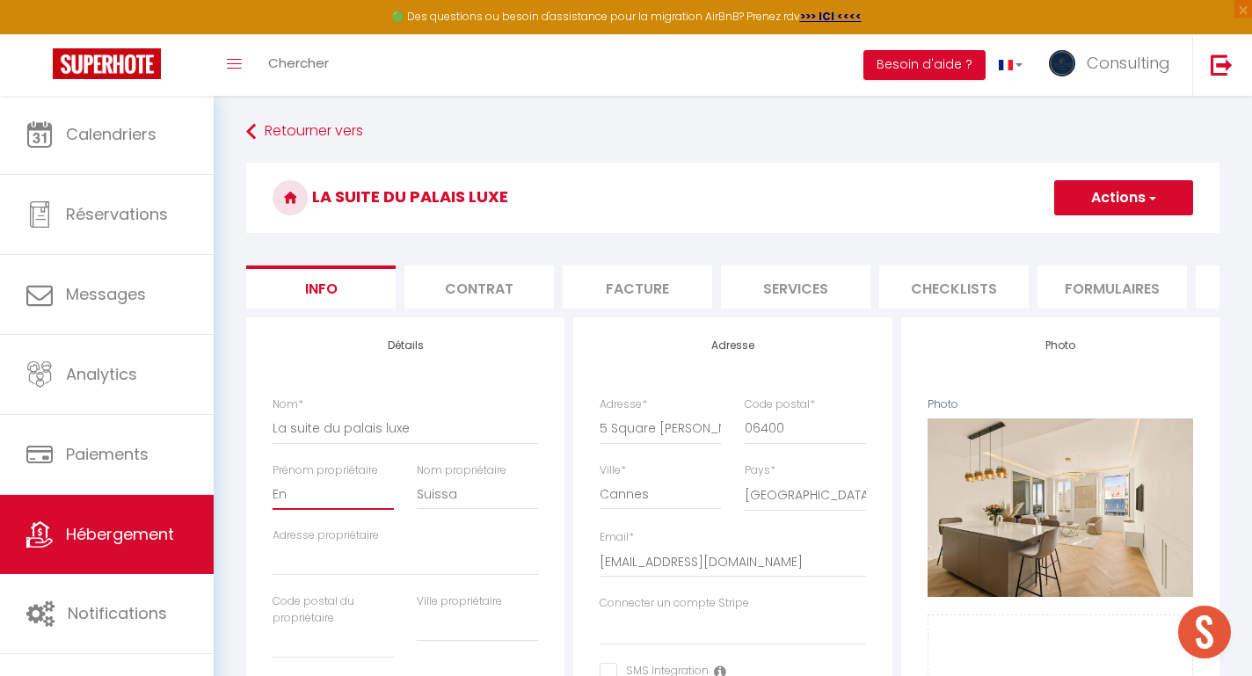
checkbox input "false"
type input "Enj"
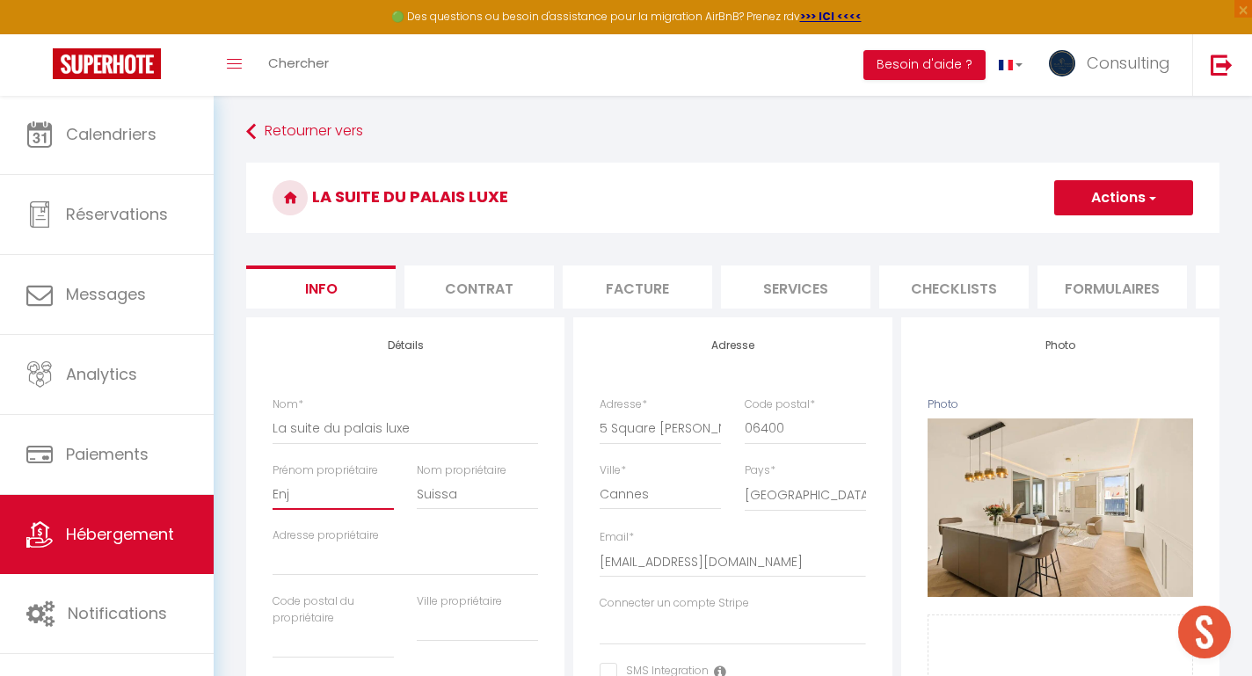
select select
checkbox input "false"
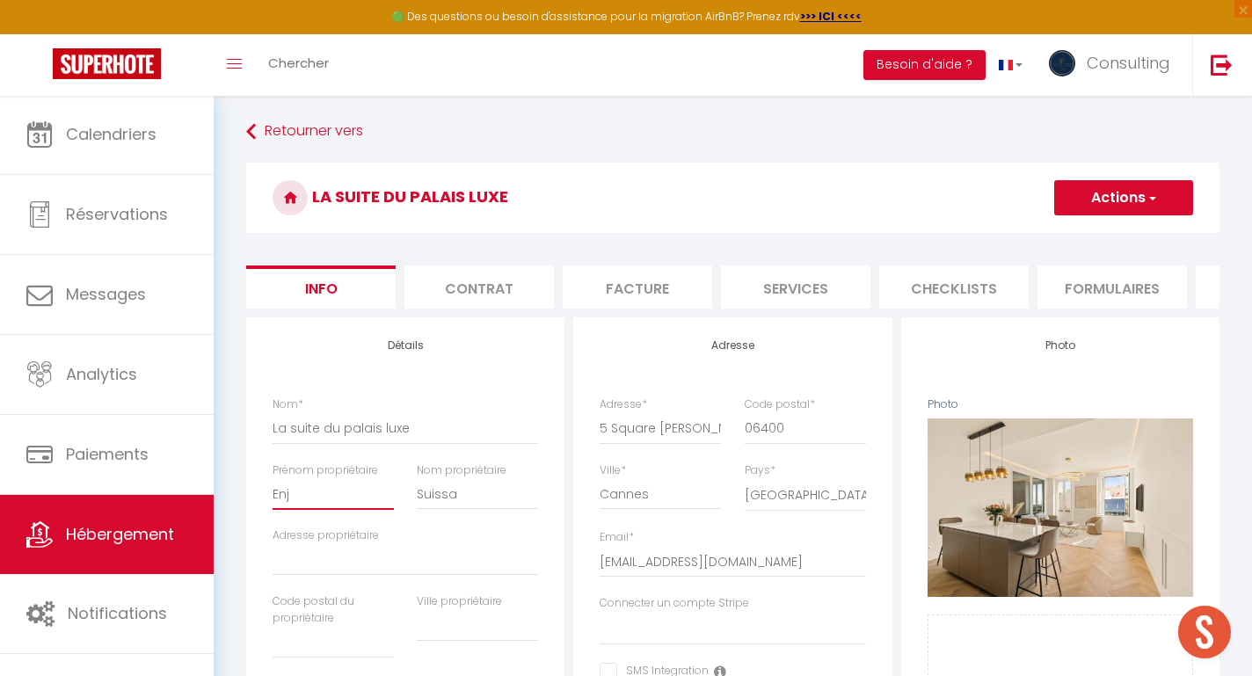
type input "Enjo"
select select
checkbox input "false"
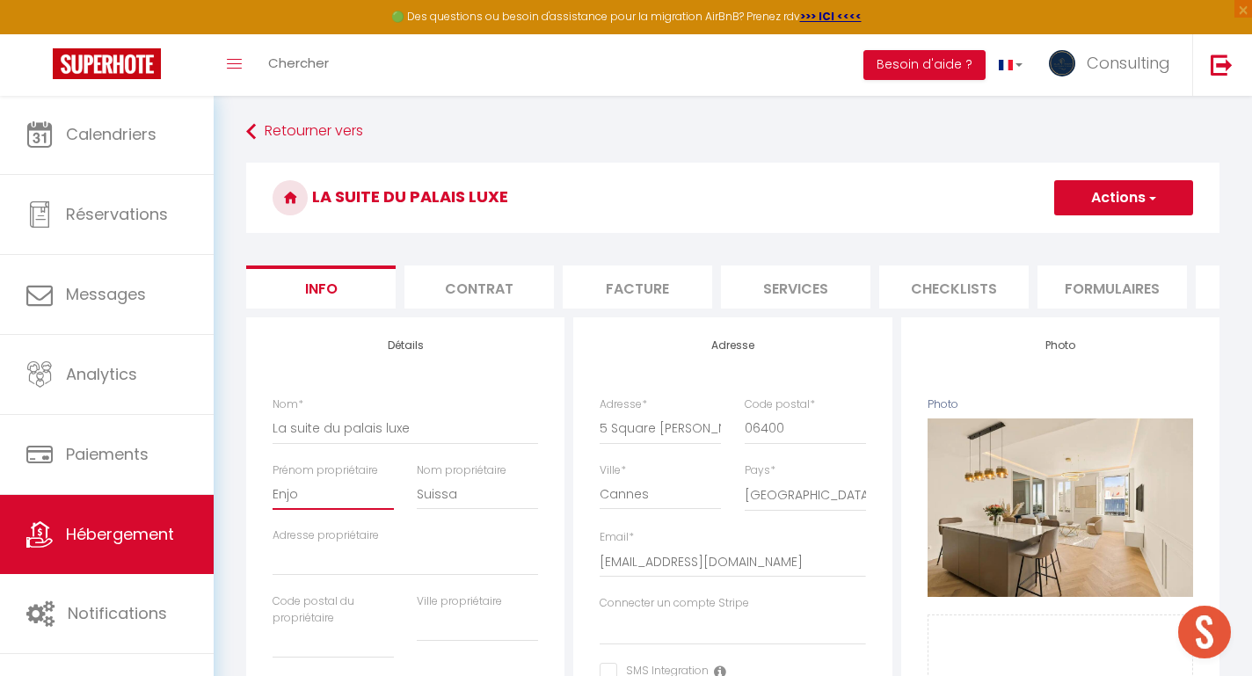
checkbox input "false"
type input "Enjot"
select select
checkbox input "false"
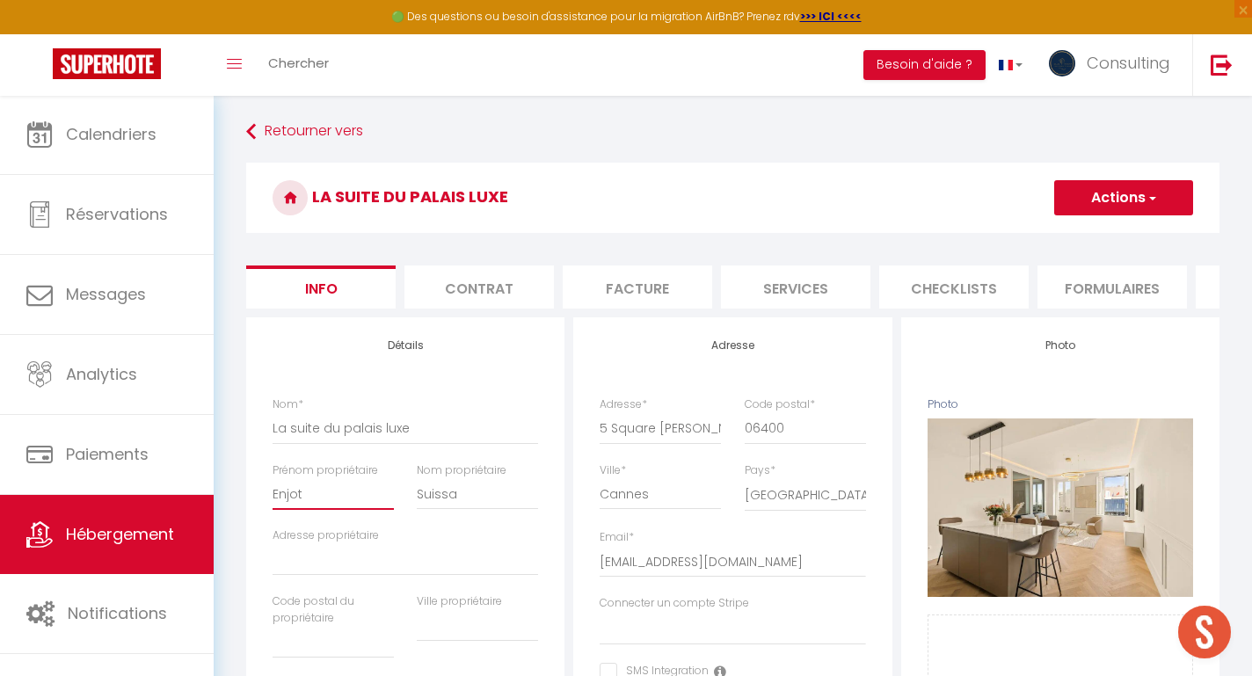
checkbox input "false"
type input "Enjo"
select select
checkbox input "false"
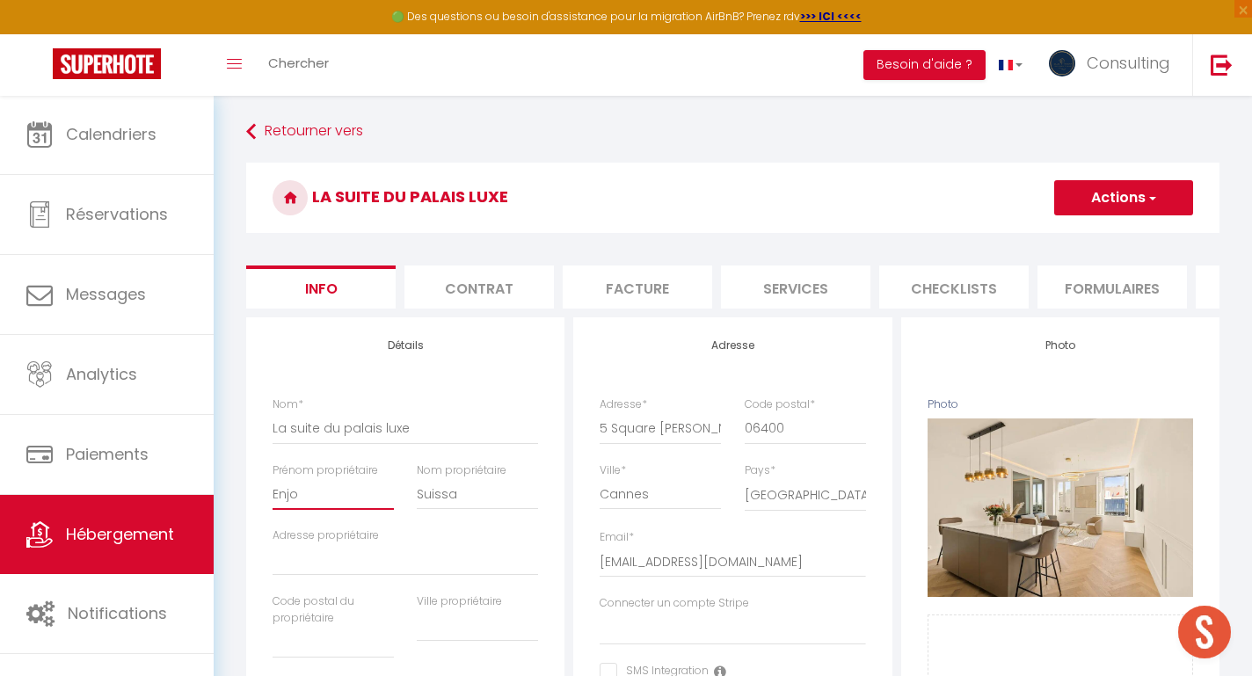
checkbox input "false"
type input "Enjoy"
select select
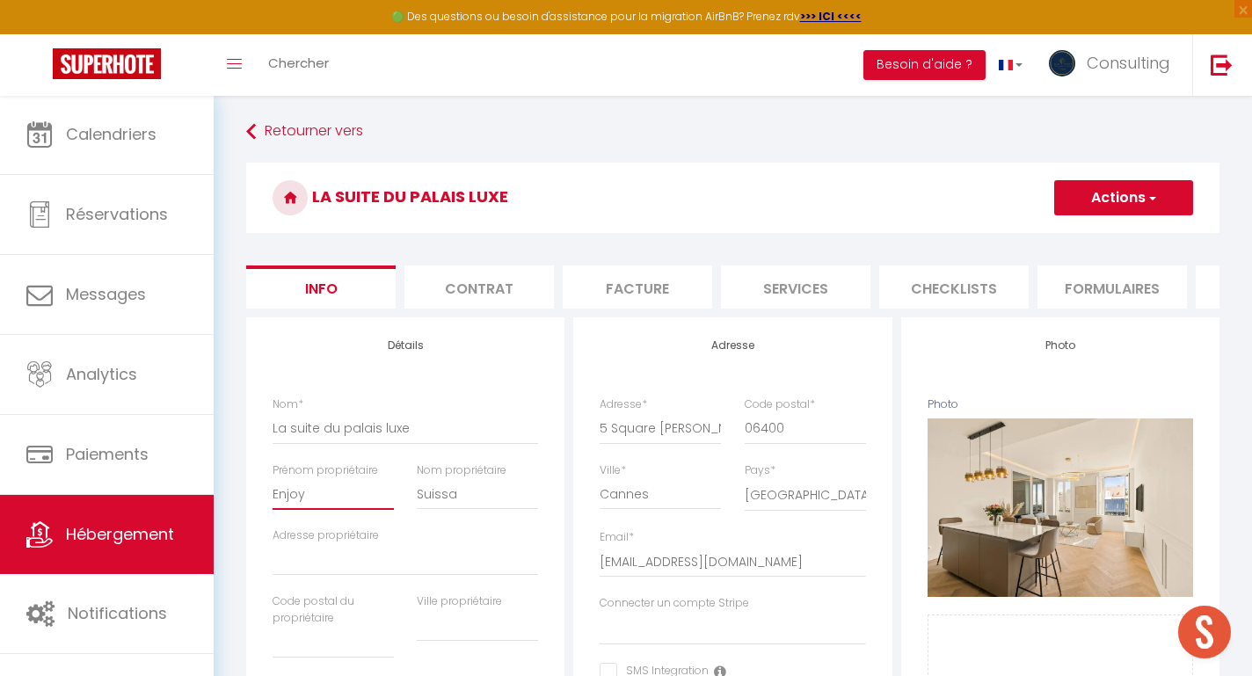
checkbox input "false"
type input "Enjoy"
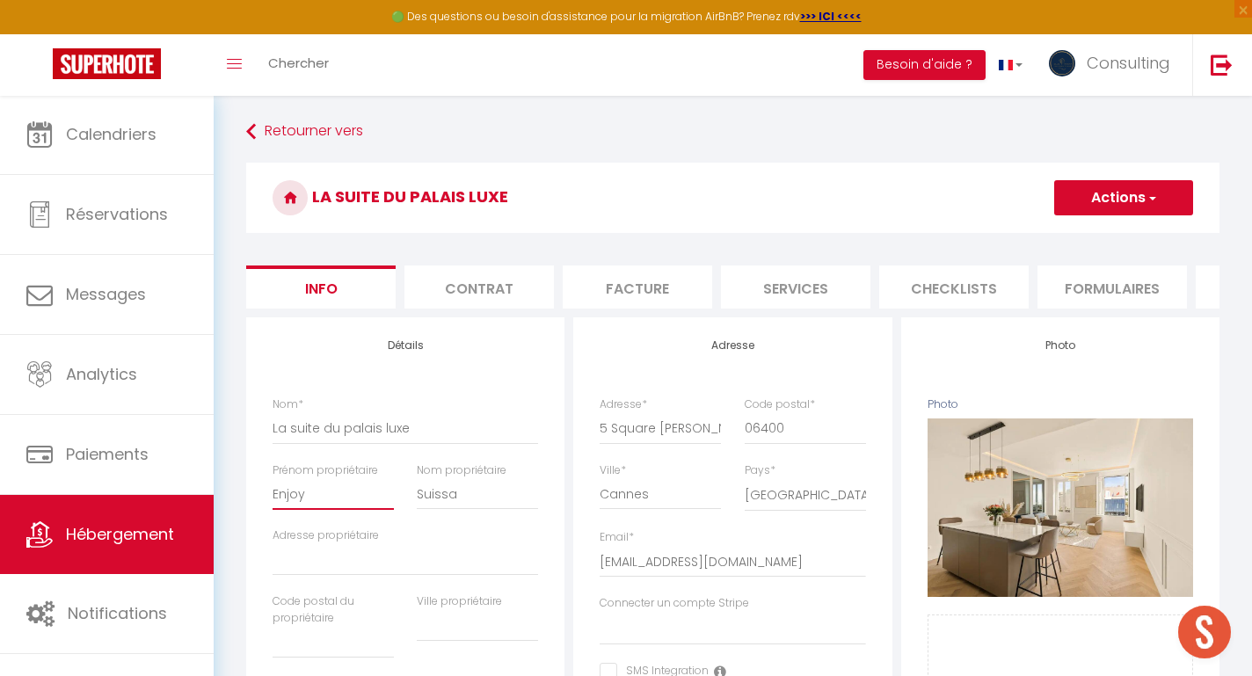
select select
checkbox input "false"
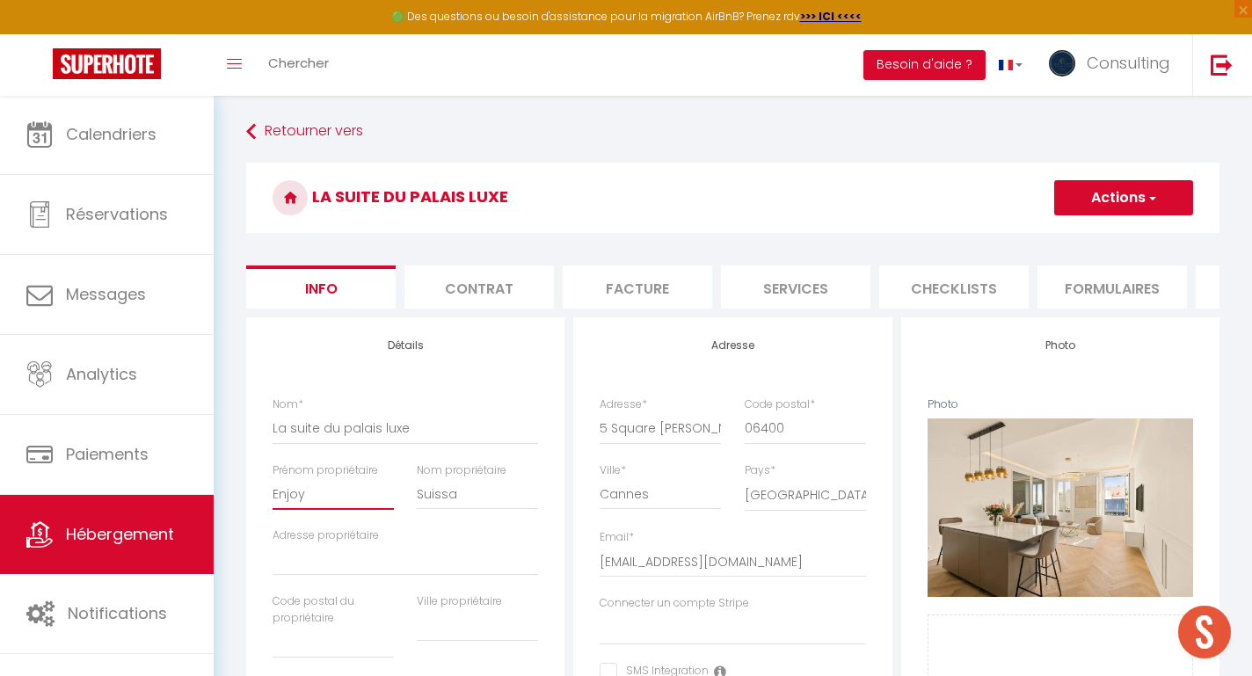
type input "Enjoy"
click at [432, 498] on input "Suissa" at bounding box center [477, 494] width 121 height 32
type input "E"
select select
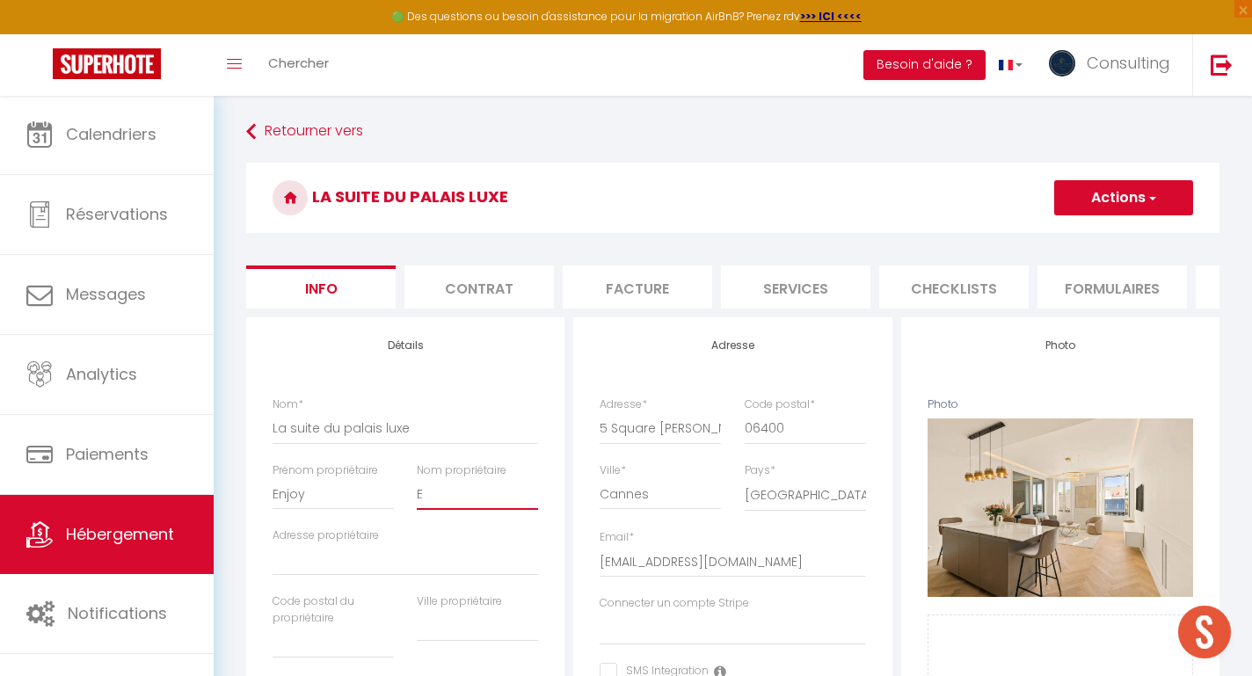
checkbox input "false"
type input "En"
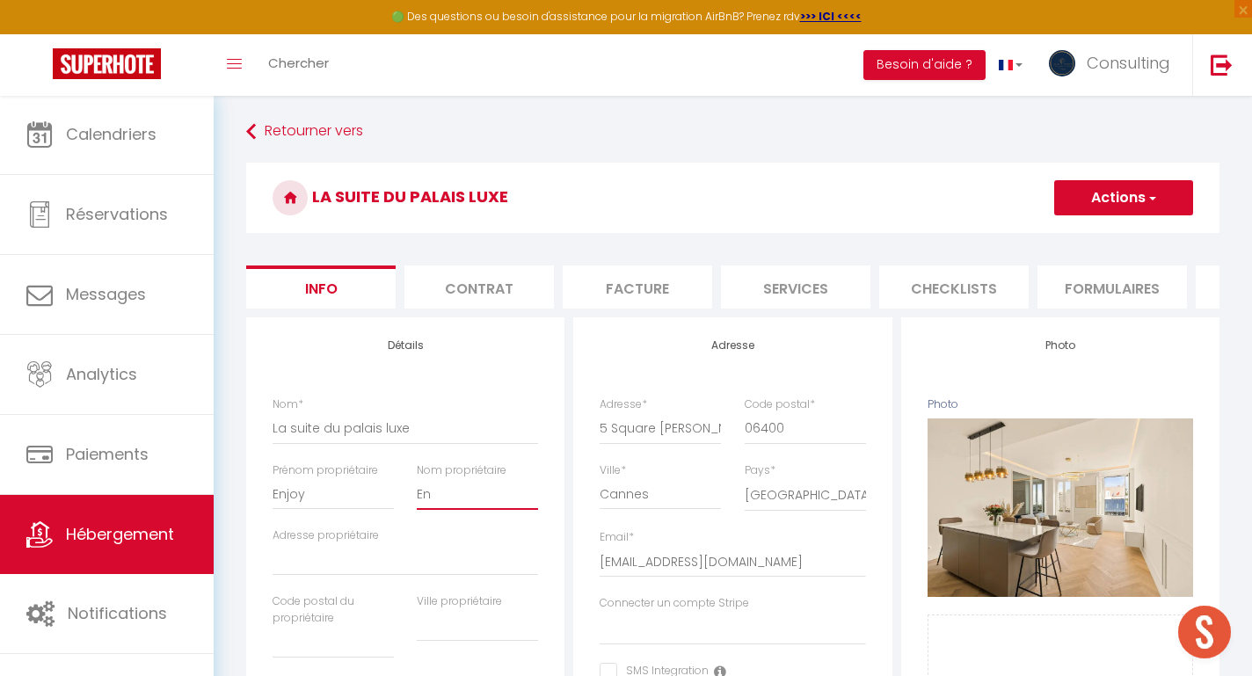
select select
checkbox input "false"
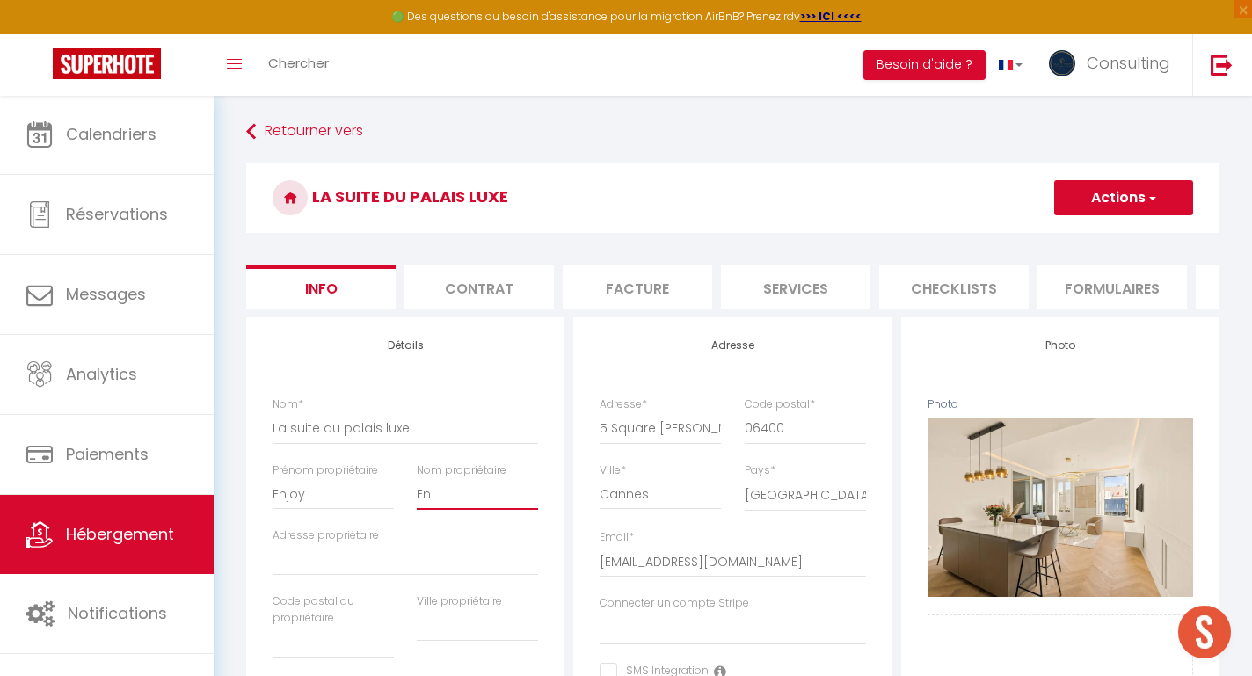
type input "Enj"
select select
checkbox input "false"
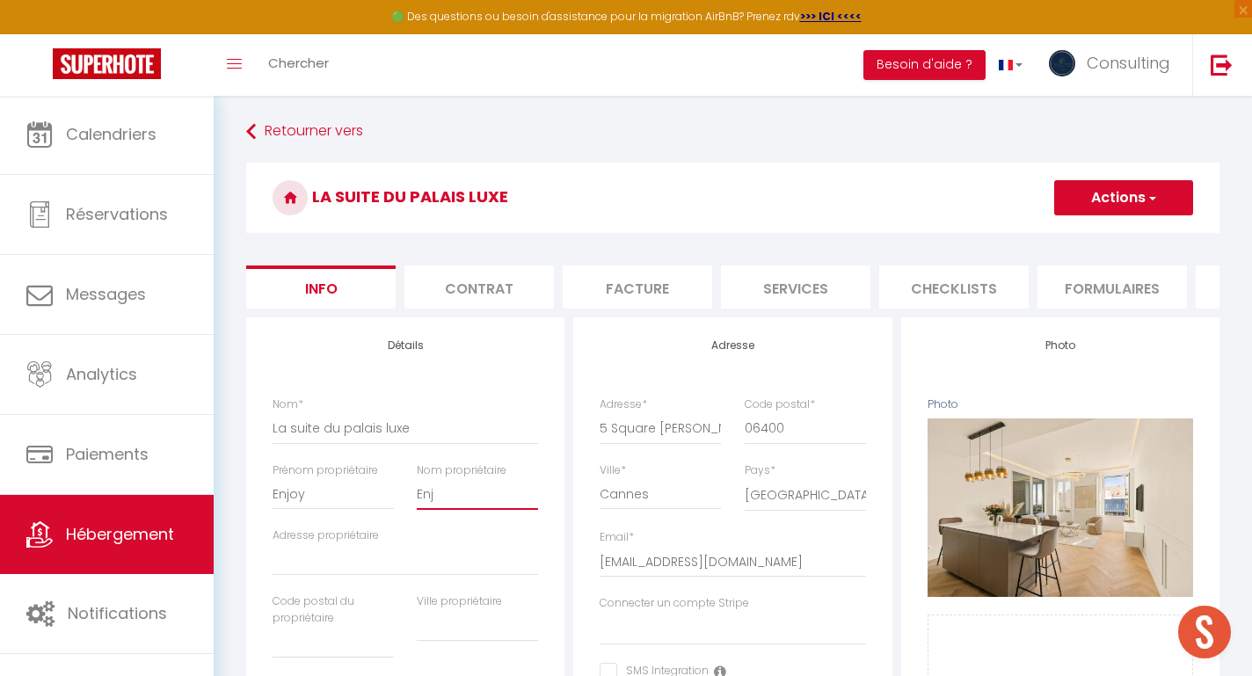
checkbox input "false"
type input "Enjo"
select select
checkbox input "false"
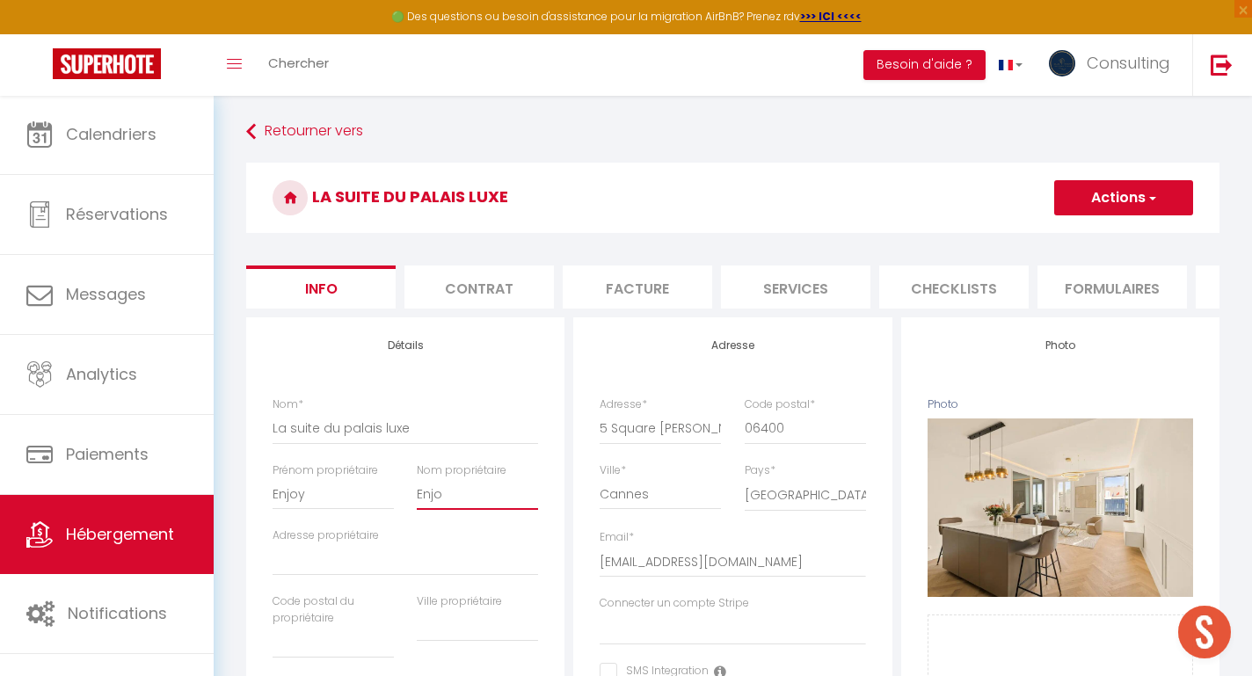
checkbox input "false"
type input "Enjoy"
select select
checkbox input "false"
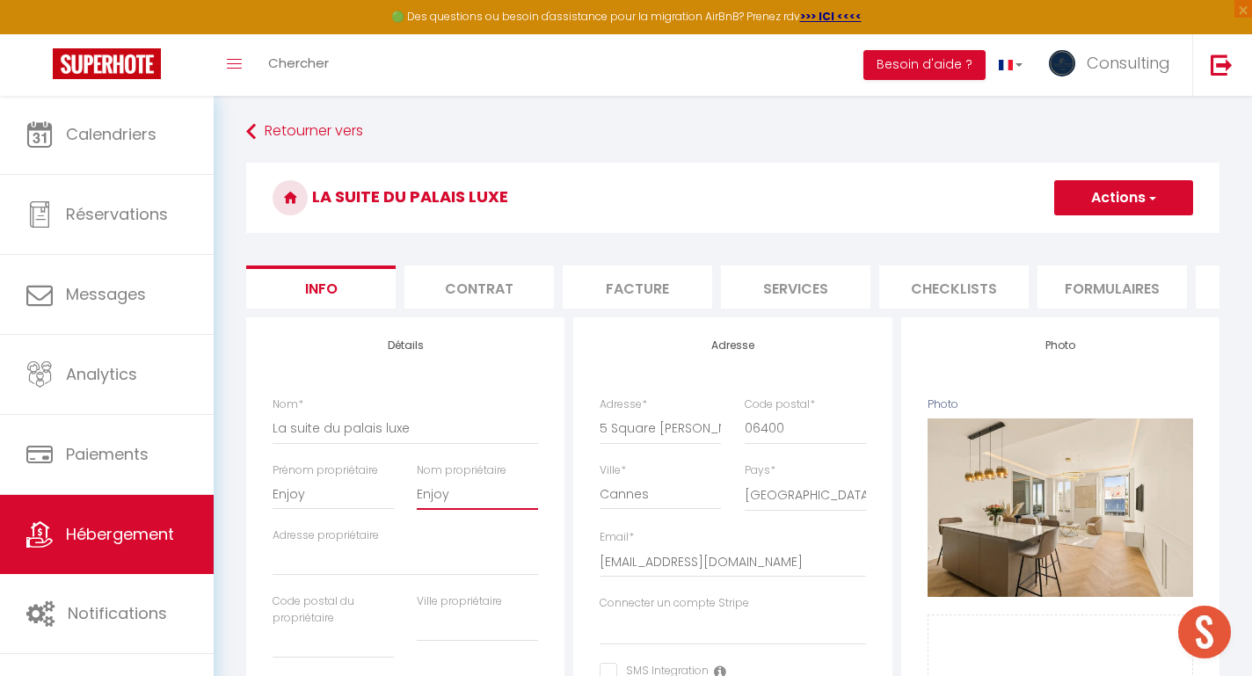
checkbox input "false"
type input "Enjoy"
select select
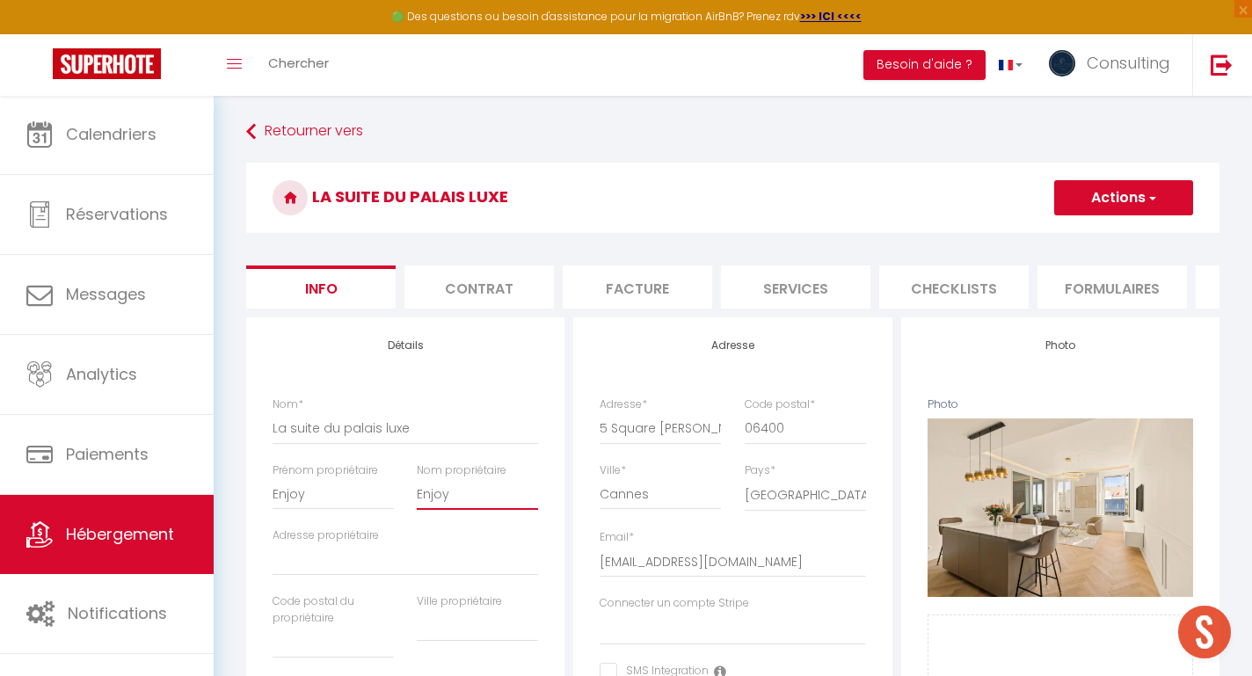
checkbox input "false"
type input "Enjoy R"
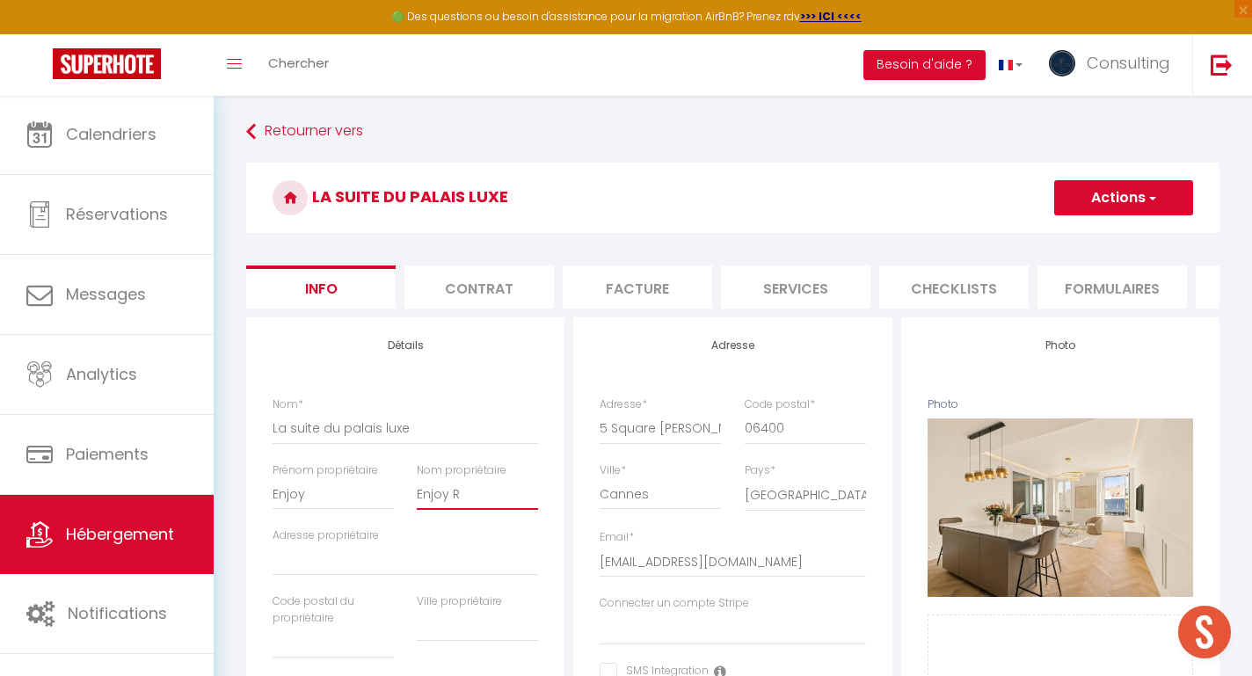
select select
checkbox input "false"
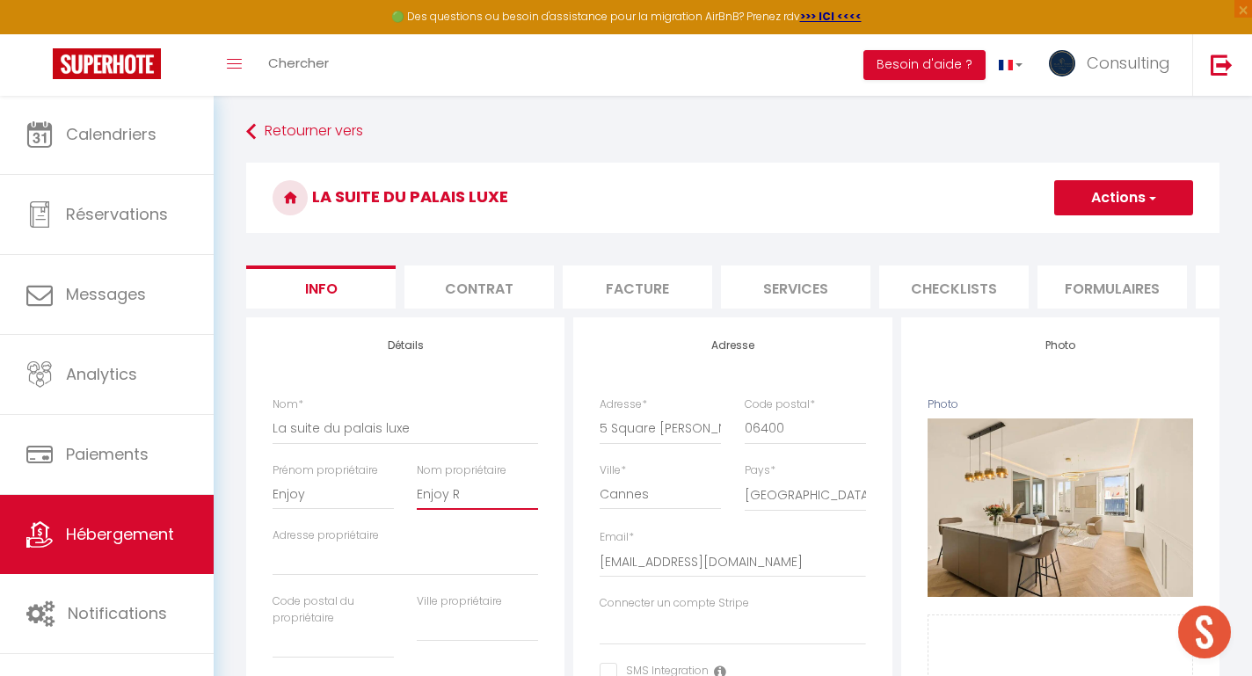
type input "Enjoy Ri"
select select
checkbox input "false"
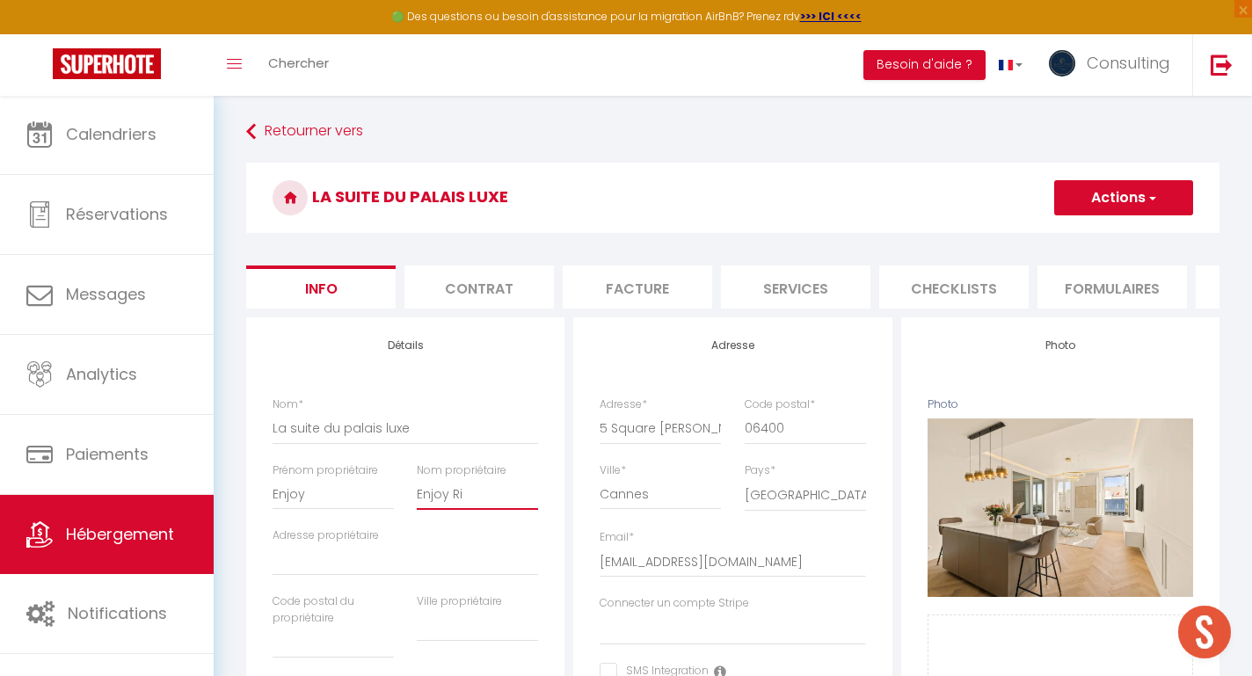
checkbox input "false"
type input "Enjoy Riv"
select select
checkbox input "false"
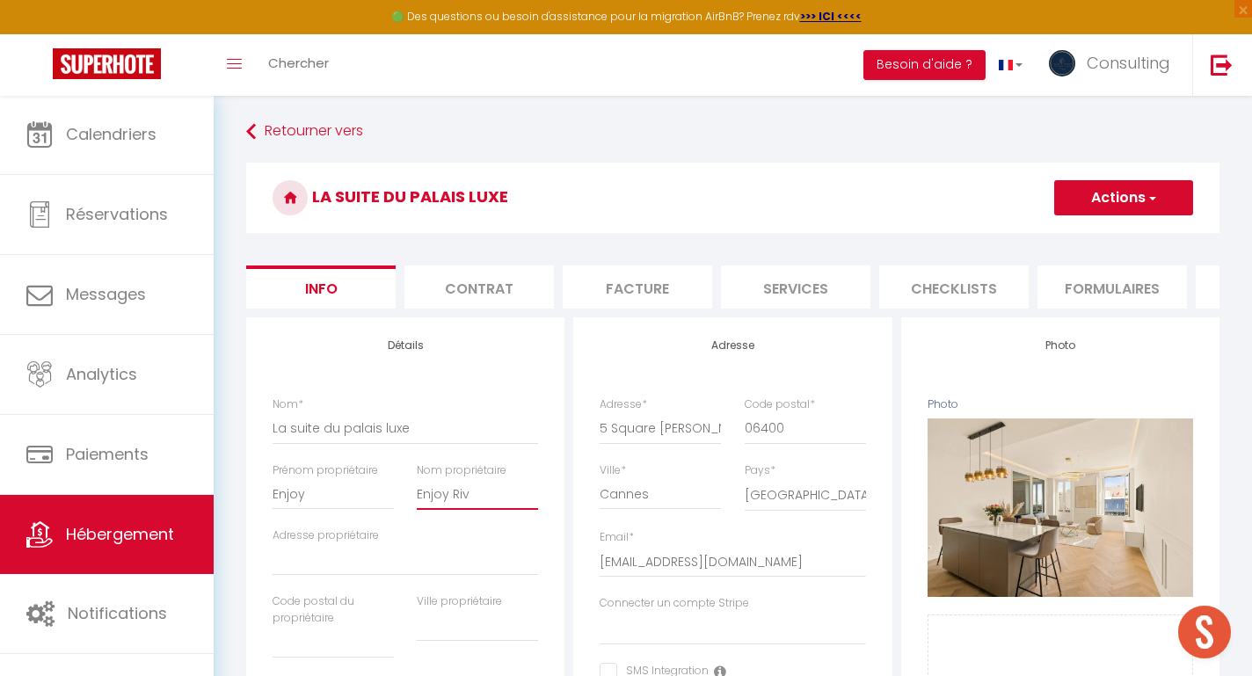
checkbox input "false"
type input "Enjoy Rivi"
select select
checkbox input "false"
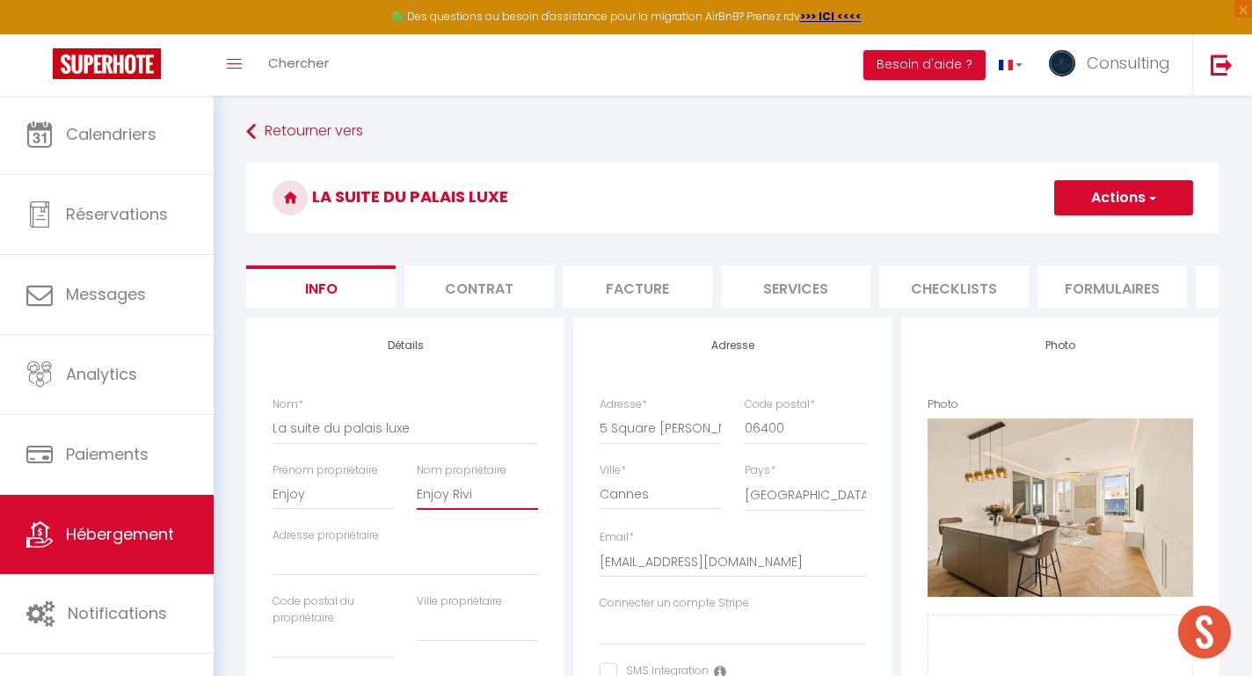
checkbox input "false"
type input "[PERSON_NAME]"
select select
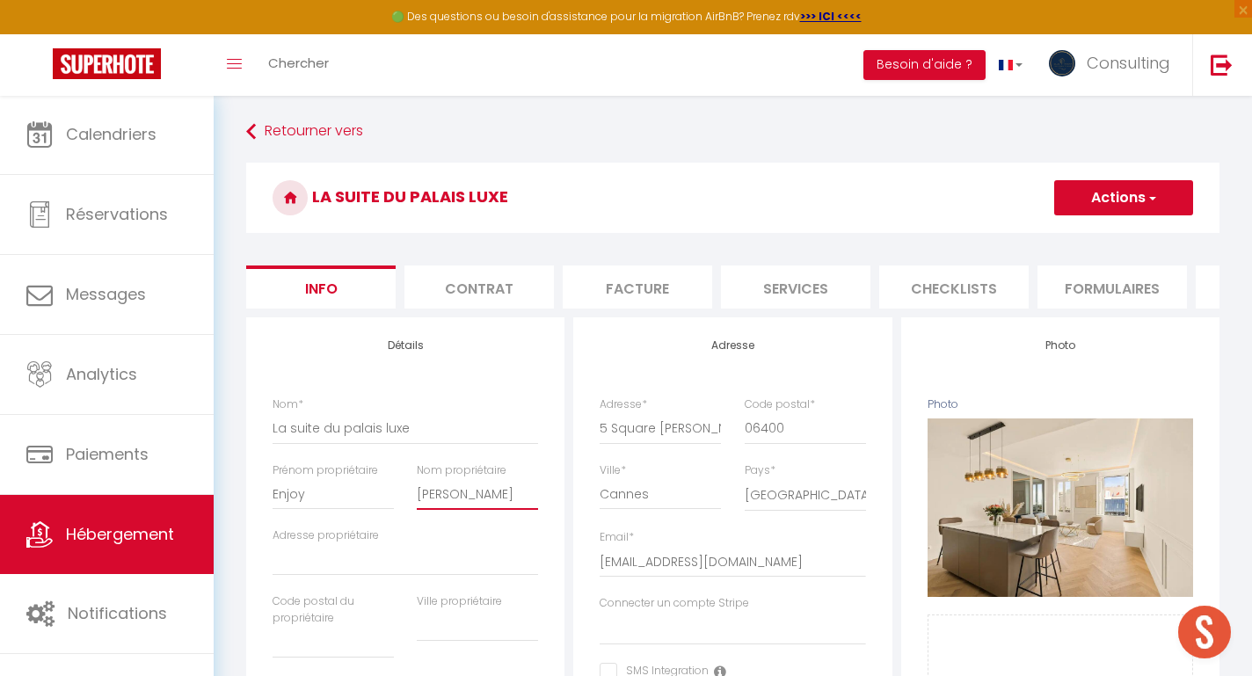
checkbox input "false"
click at [319, 494] on input "Enjoy" at bounding box center [332, 494] width 121 height 32
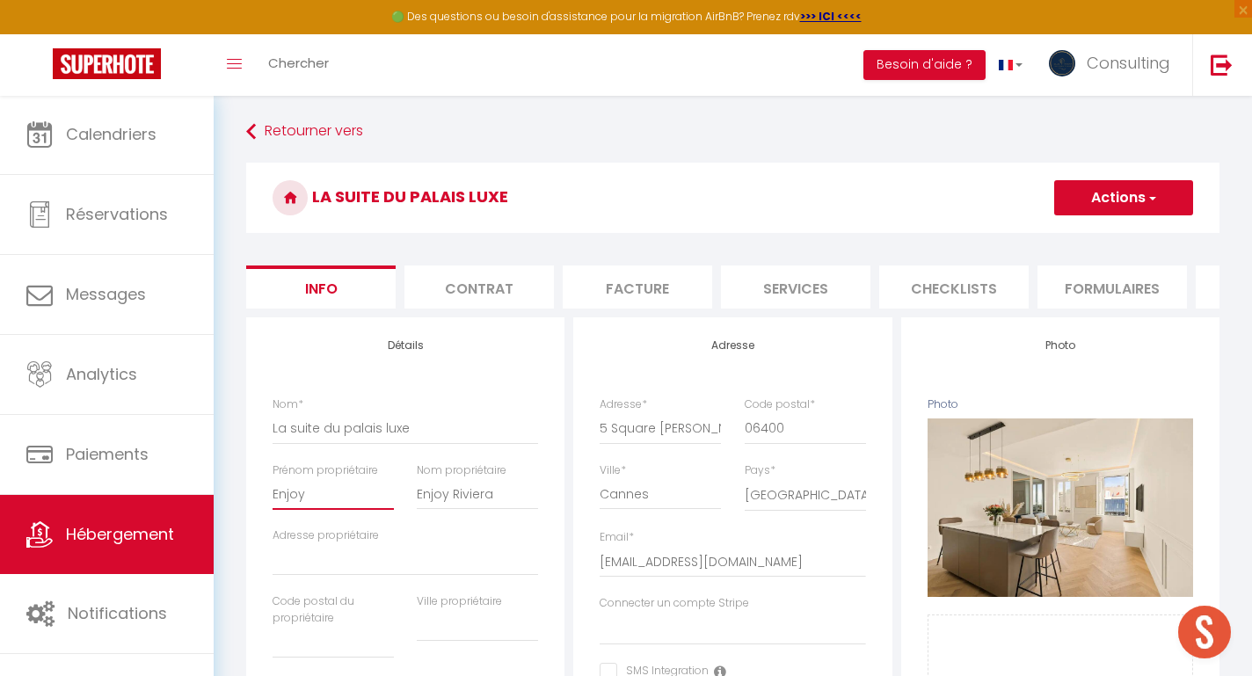
click at [319, 494] on input "Enjoy" at bounding box center [332, 494] width 121 height 32
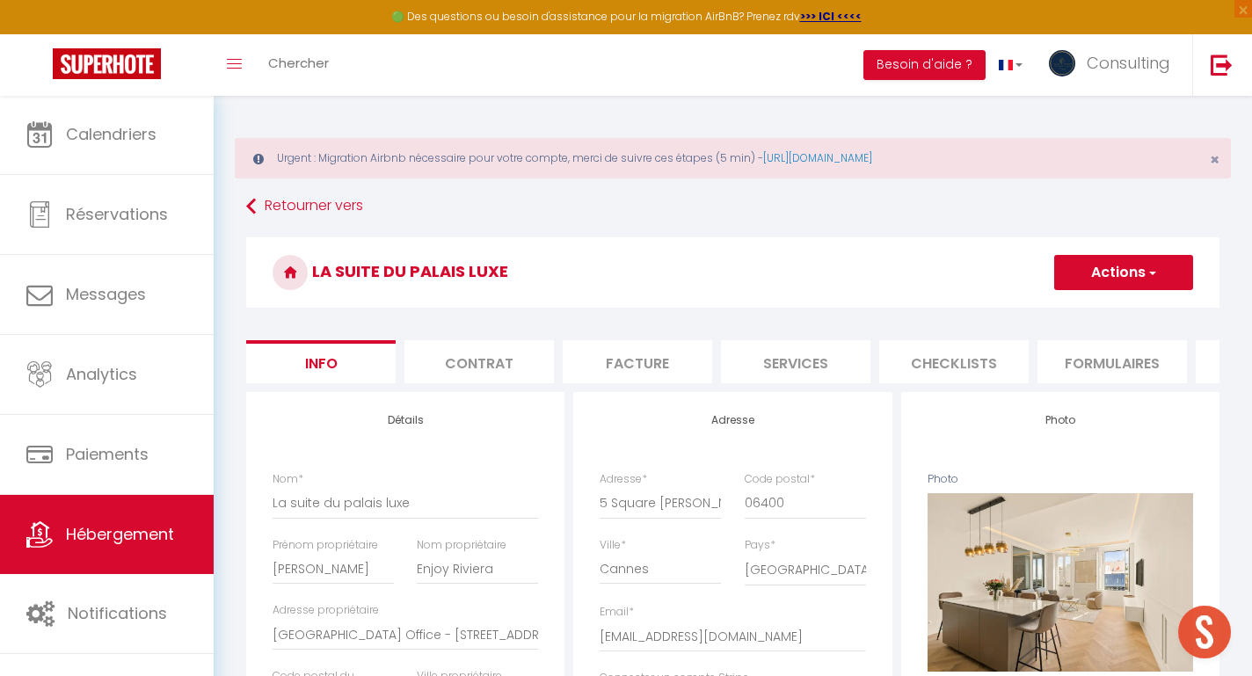
click at [1127, 281] on button "Actions" at bounding box center [1123, 272] width 139 height 35
click at [1077, 308] on input "Enregistrer" at bounding box center [1053, 311] width 65 height 18
